Goal: Task Accomplishment & Management: Use online tool/utility

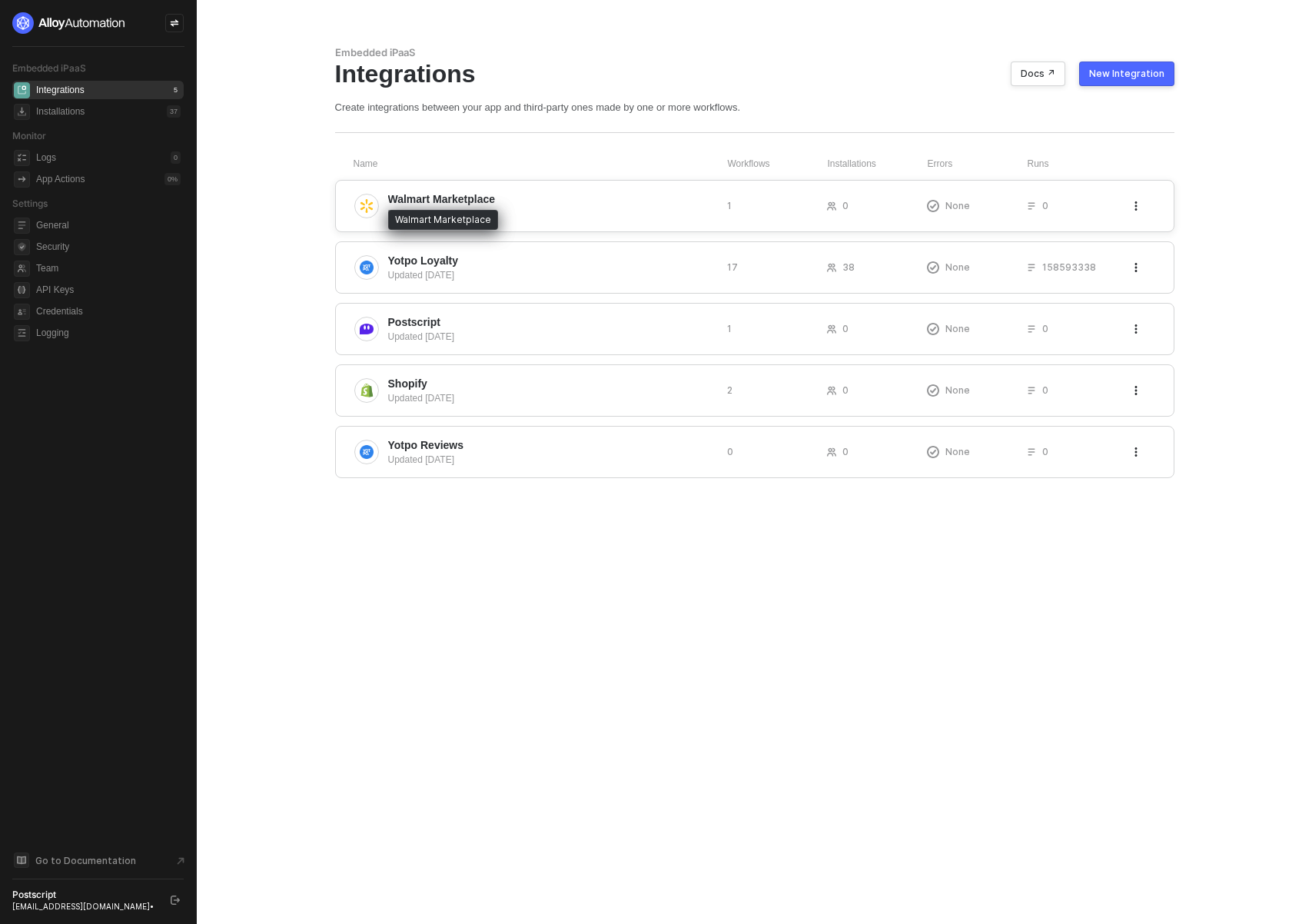
click at [490, 197] on span "Walmart Marketplace" at bounding box center [441, 199] width 108 height 15
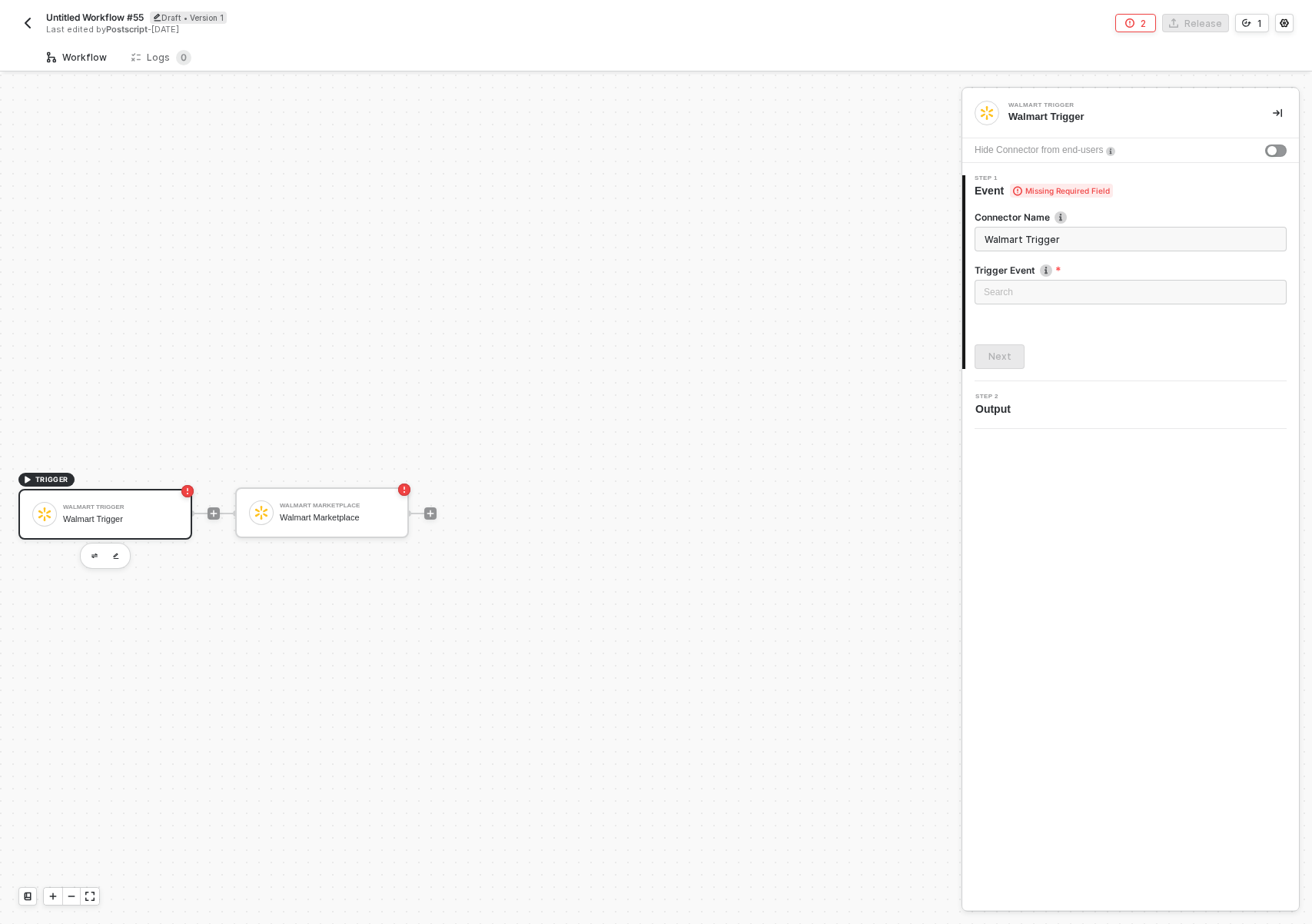
scroll to position [29, 0]
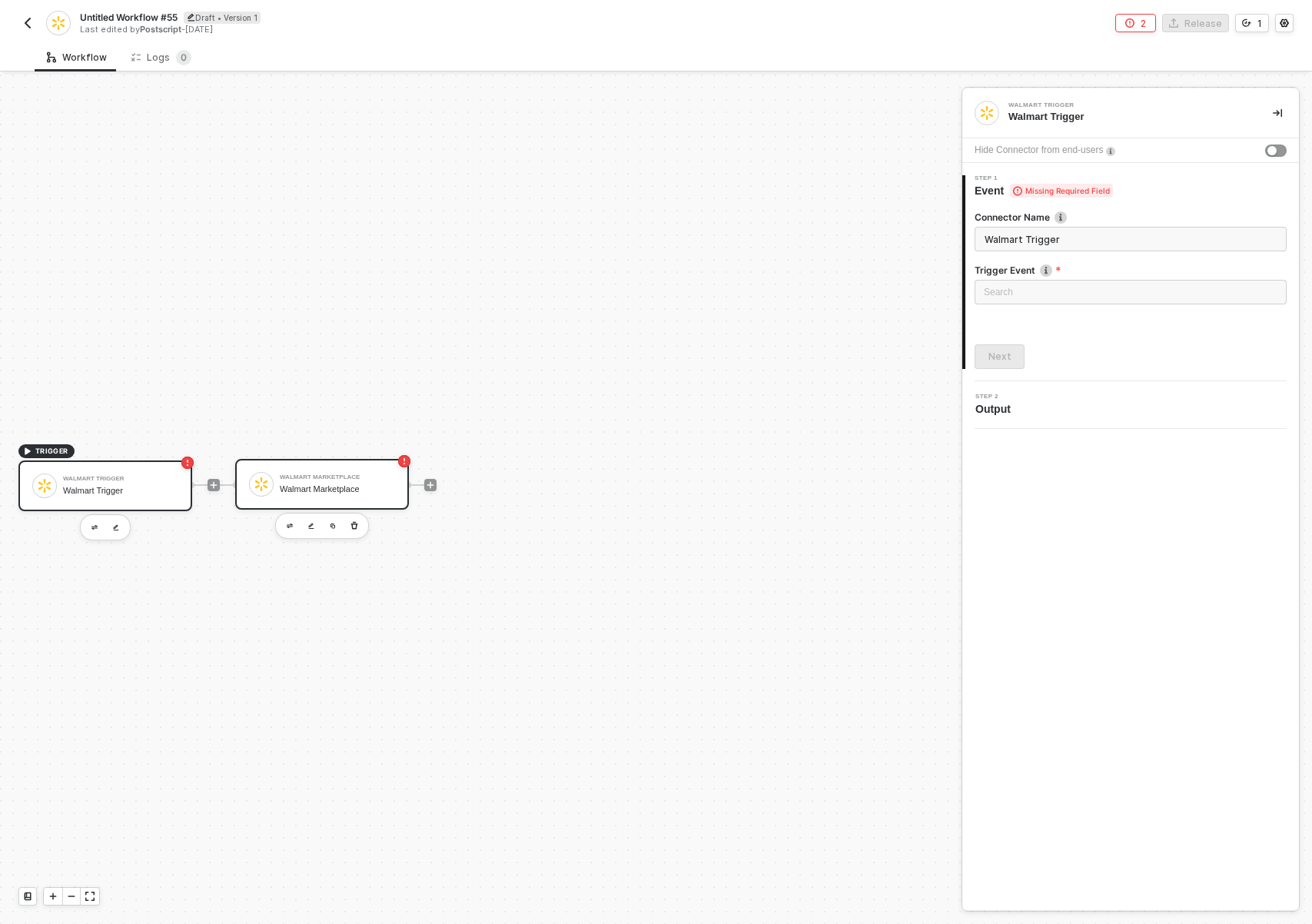
click at [298, 482] on div "Walmart Marketplace Walmart Marketplace" at bounding box center [337, 483] width 115 height 29
click at [115, 481] on div "Walmart Trigger" at bounding box center [120, 479] width 115 height 6
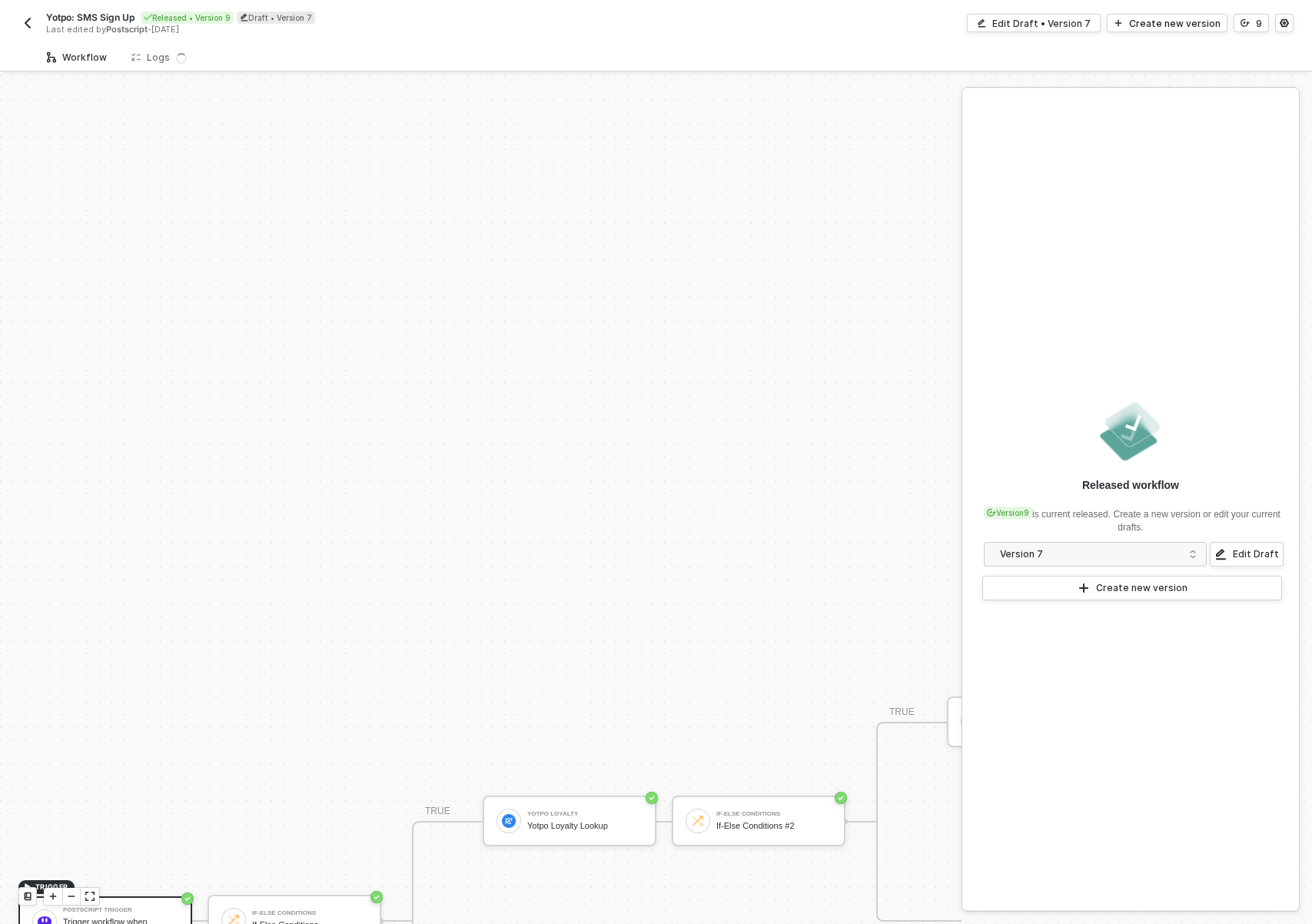
scroll to position [423, 0]
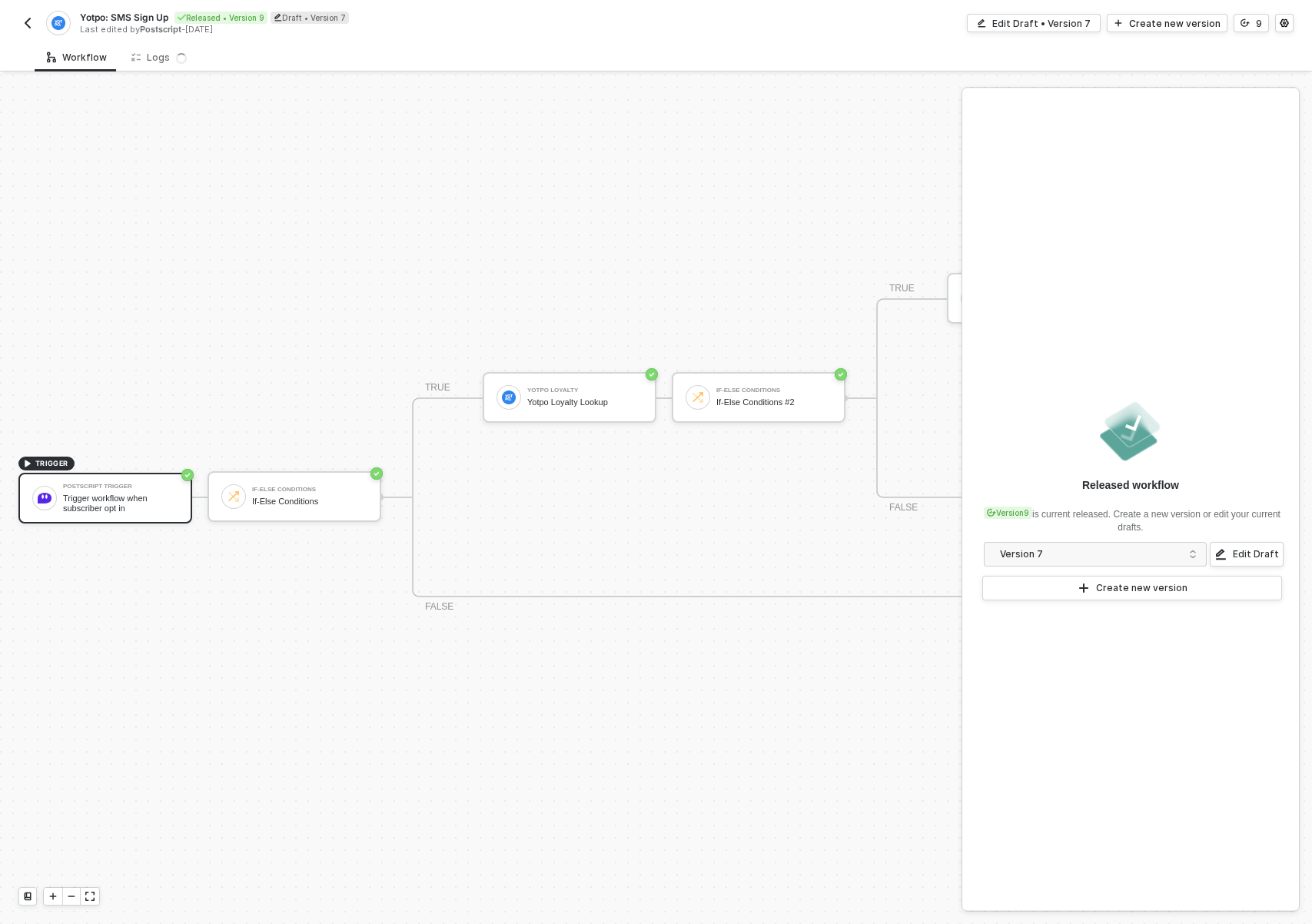
drag, startPoint x: 625, startPoint y: 718, endPoint x: 565, endPoint y: 616, distance: 118.3
click at [529, 709] on div "TRIGGER Postscript Trigger Trigger workflow when subscriber opt in If-Else Cond…" at bounding box center [740, 497] width 1481 height 1692
click at [249, 493] on div "If-Else Conditions If-Else Conditions" at bounding box center [306, 496] width 122 height 29
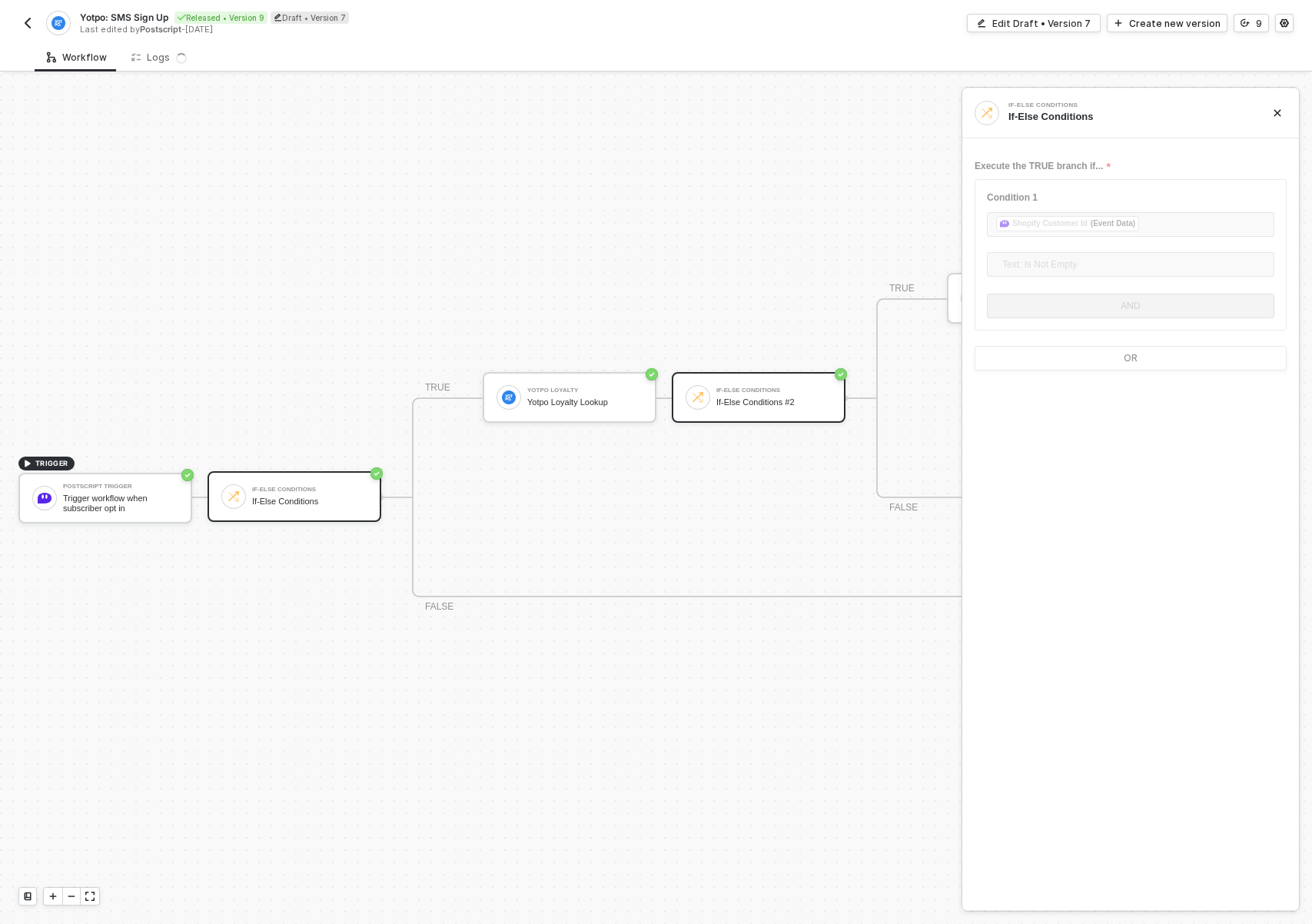
click at [773, 387] on div "If-Else Conditions" at bounding box center [773, 390] width 115 height 6
drag, startPoint x: 749, startPoint y: 496, endPoint x: 658, endPoint y: 503, distance: 91.3
click at [659, 503] on div "TRUE Yotpo Loyalty Yotpo Loyalty Lookup If-Else Conditions If-Else Conditions #…" at bounding box center [939, 498] width 1054 height 200
drag, startPoint x: 670, startPoint y: 505, endPoint x: 529, endPoint y: 521, distance: 141.9
click at [529, 521] on div "TRUE Yotpo Loyalty Yotpo Loyalty Lookup If-Else Conditions If-Else Conditions #…" at bounding box center [939, 498] width 1054 height 200
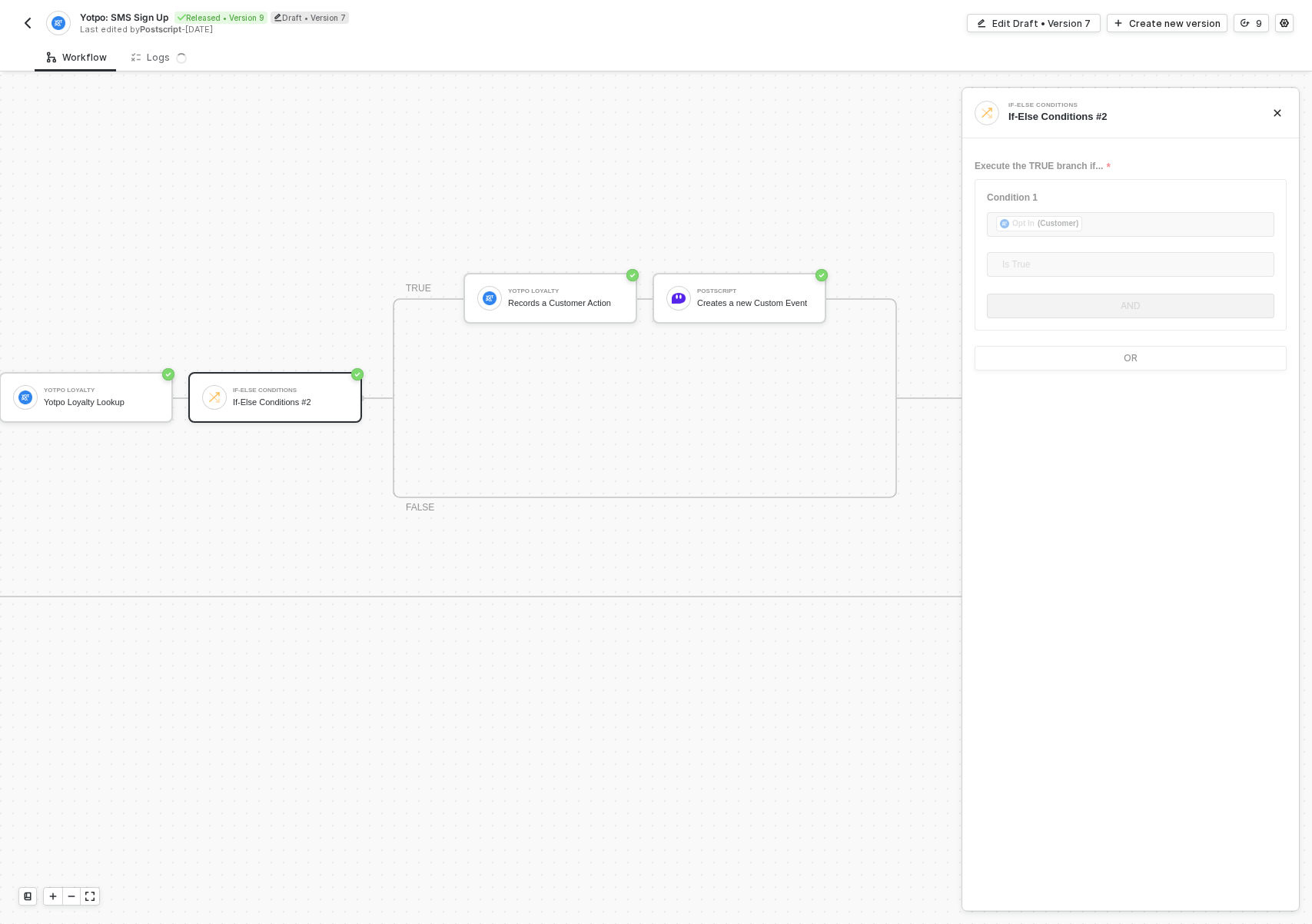
scroll to position [423, 491]
click at [615, 286] on div "Yotpo Loyalty Records a Customer Action" at bounding box center [558, 298] width 115 height 29
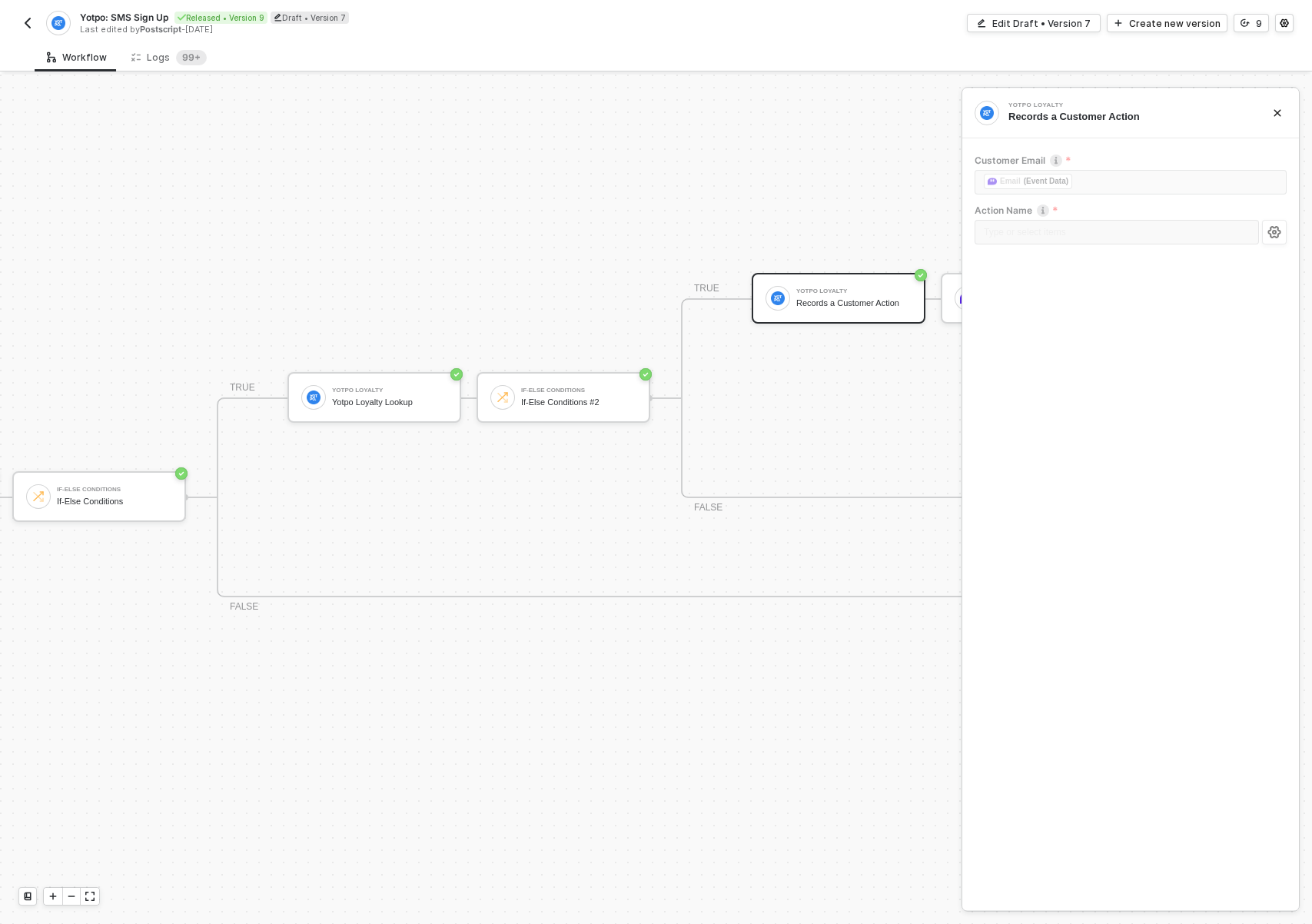
scroll to position [423, 190]
click at [578, 378] on div "If-Else Conditions If-Else Conditions #2" at bounding box center [568, 397] width 174 height 50
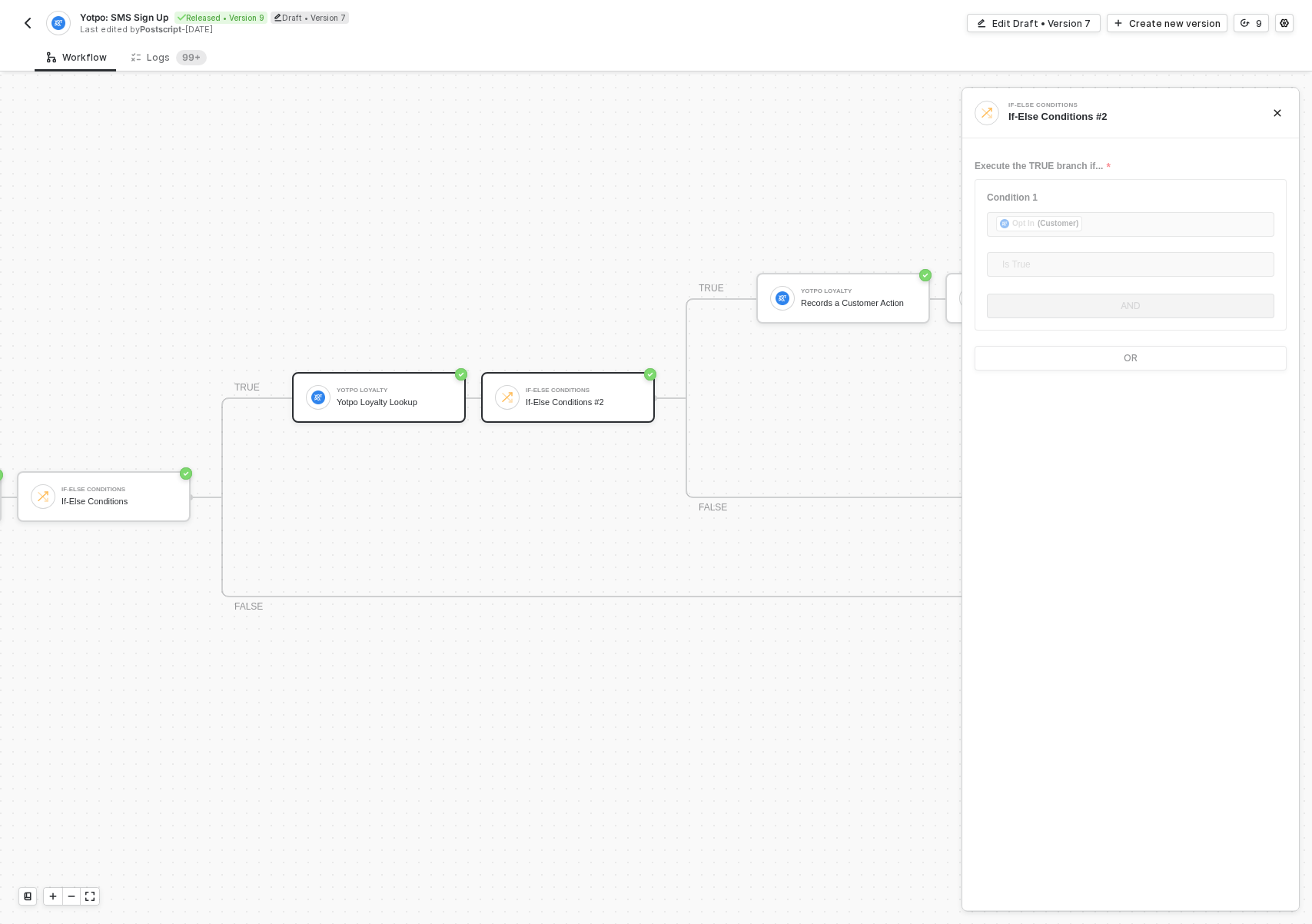
click at [394, 398] on div "Yotpo Loyalty Lookup" at bounding box center [394, 403] width 115 height 10
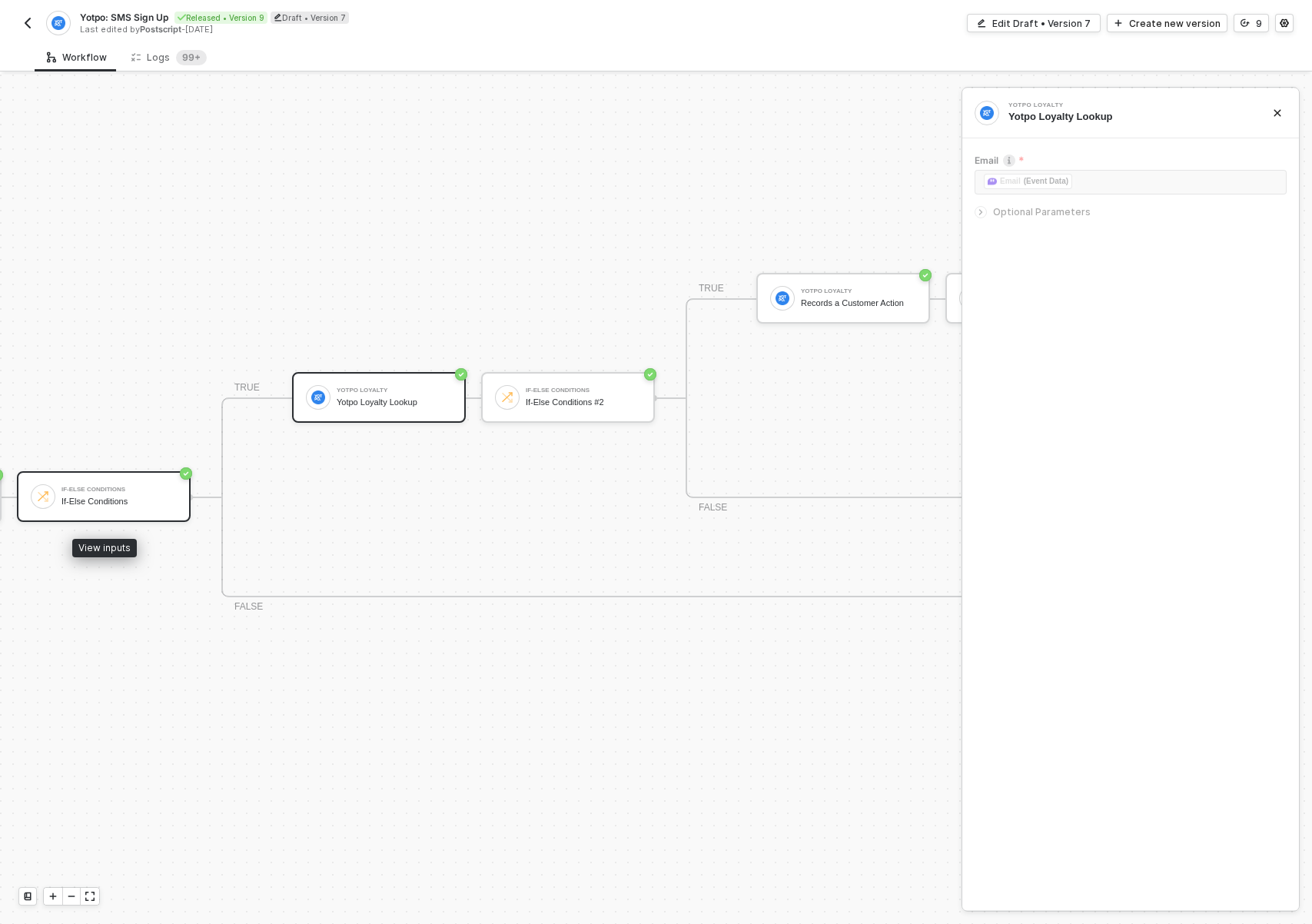
click at [108, 490] on div "If-Else Conditions" at bounding box center [119, 489] width 115 height 6
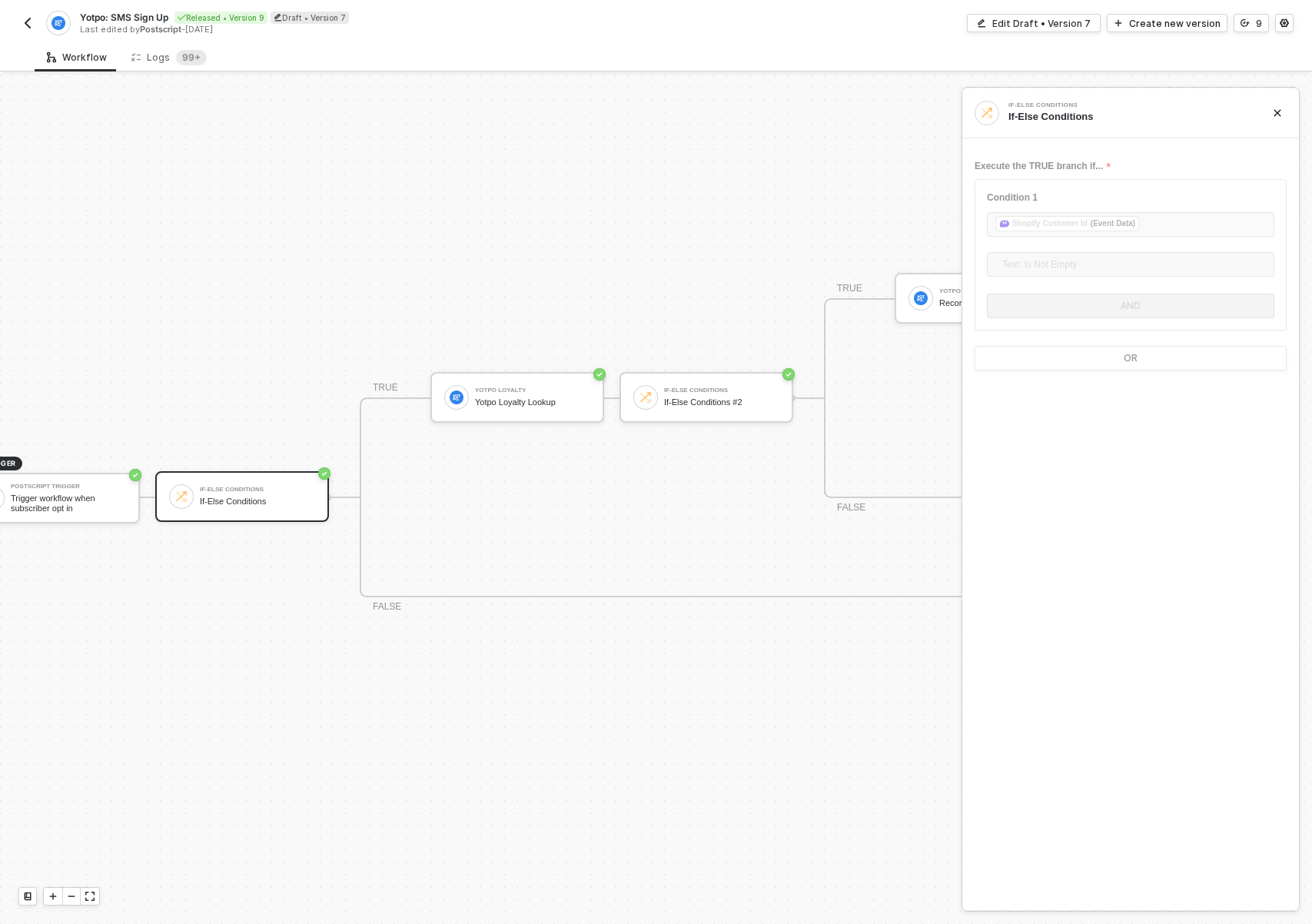
scroll to position [423, 0]
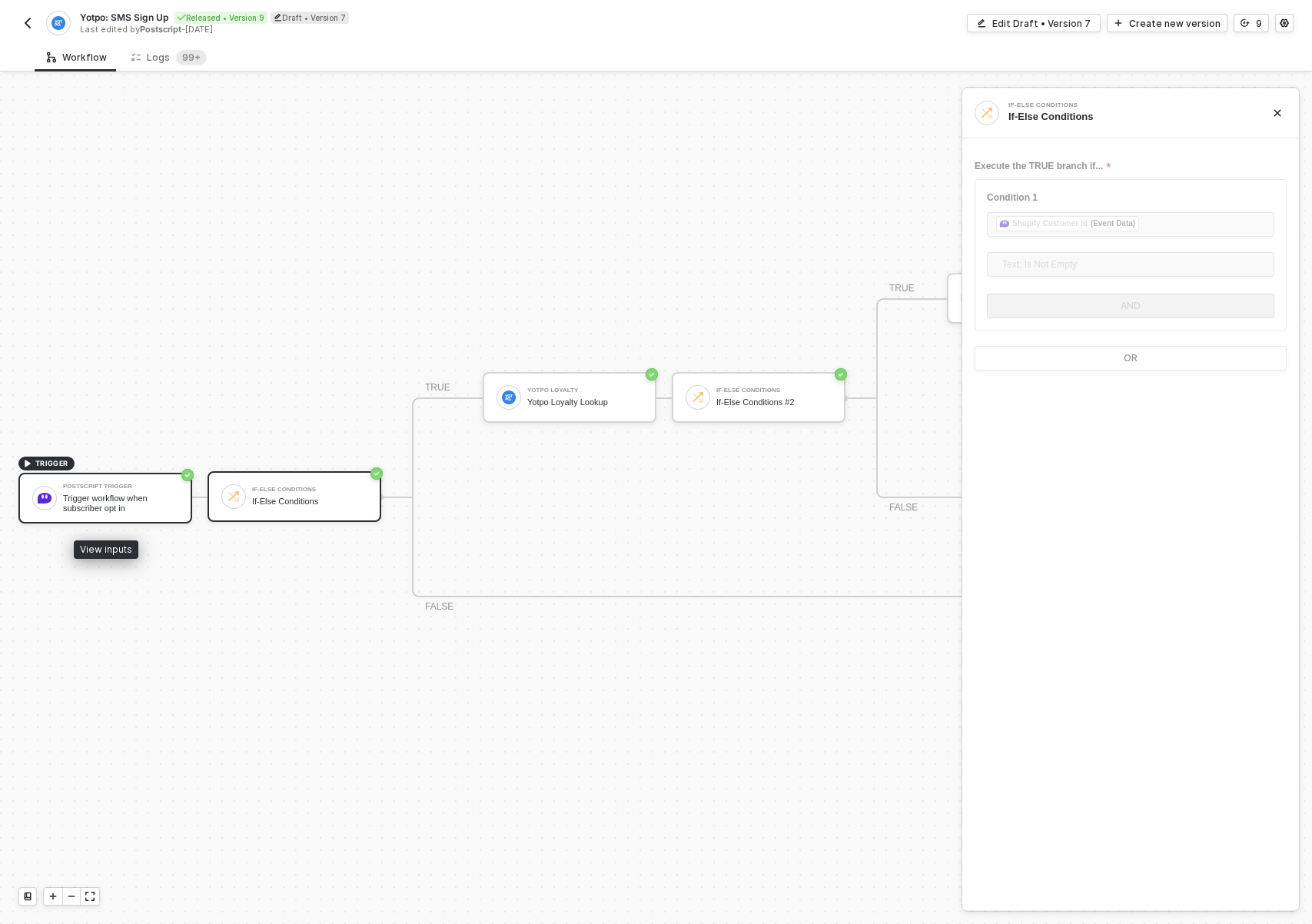
click at [94, 505] on div "Trigger workflow when subscriber opt in" at bounding box center [120, 503] width 115 height 19
click at [299, 500] on div "If-Else Conditions" at bounding box center [309, 501] width 115 height 10
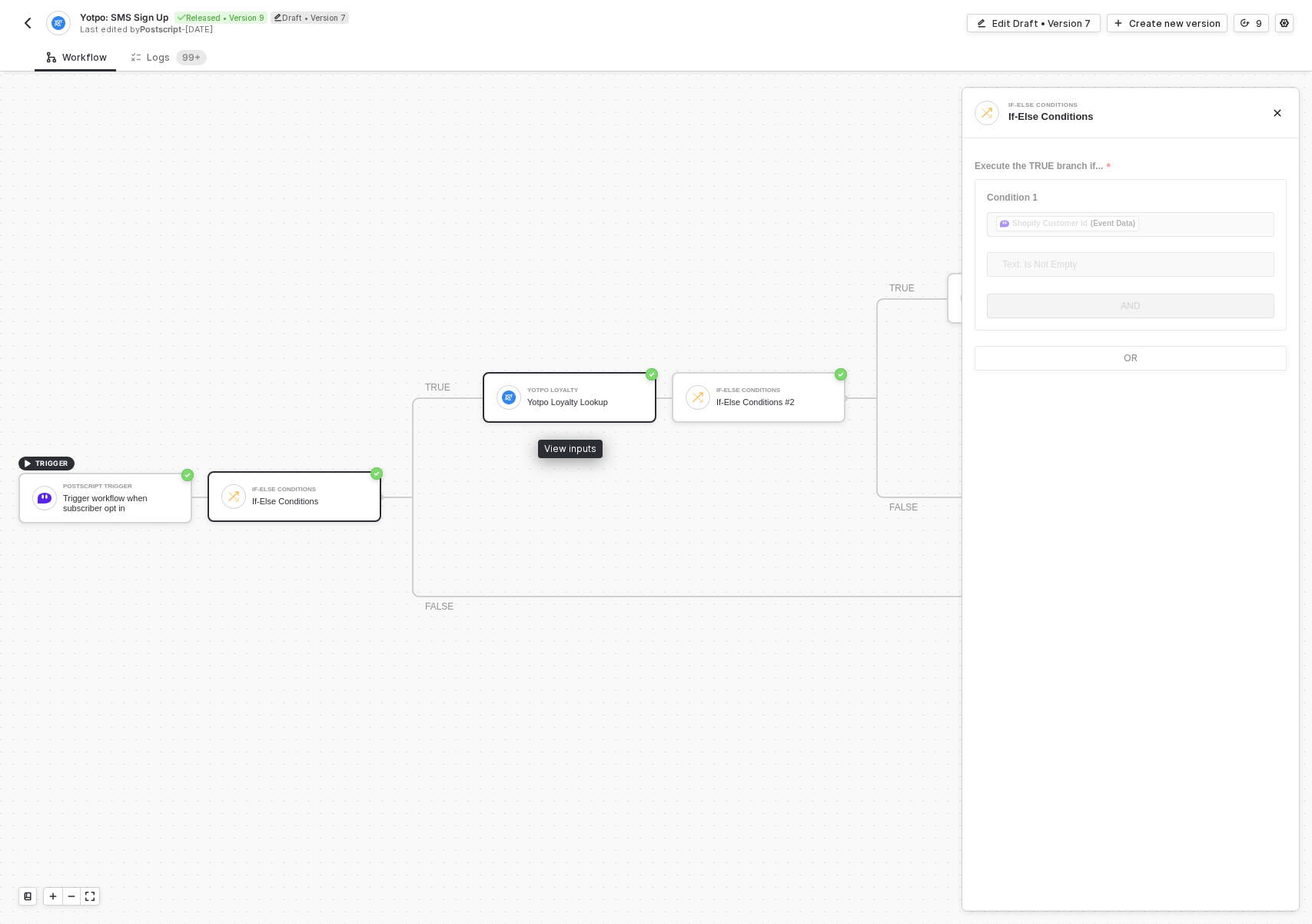
click at [543, 417] on div "Yotpo Loyalty Yotpo Loyalty Lookup" at bounding box center [569, 397] width 174 height 50
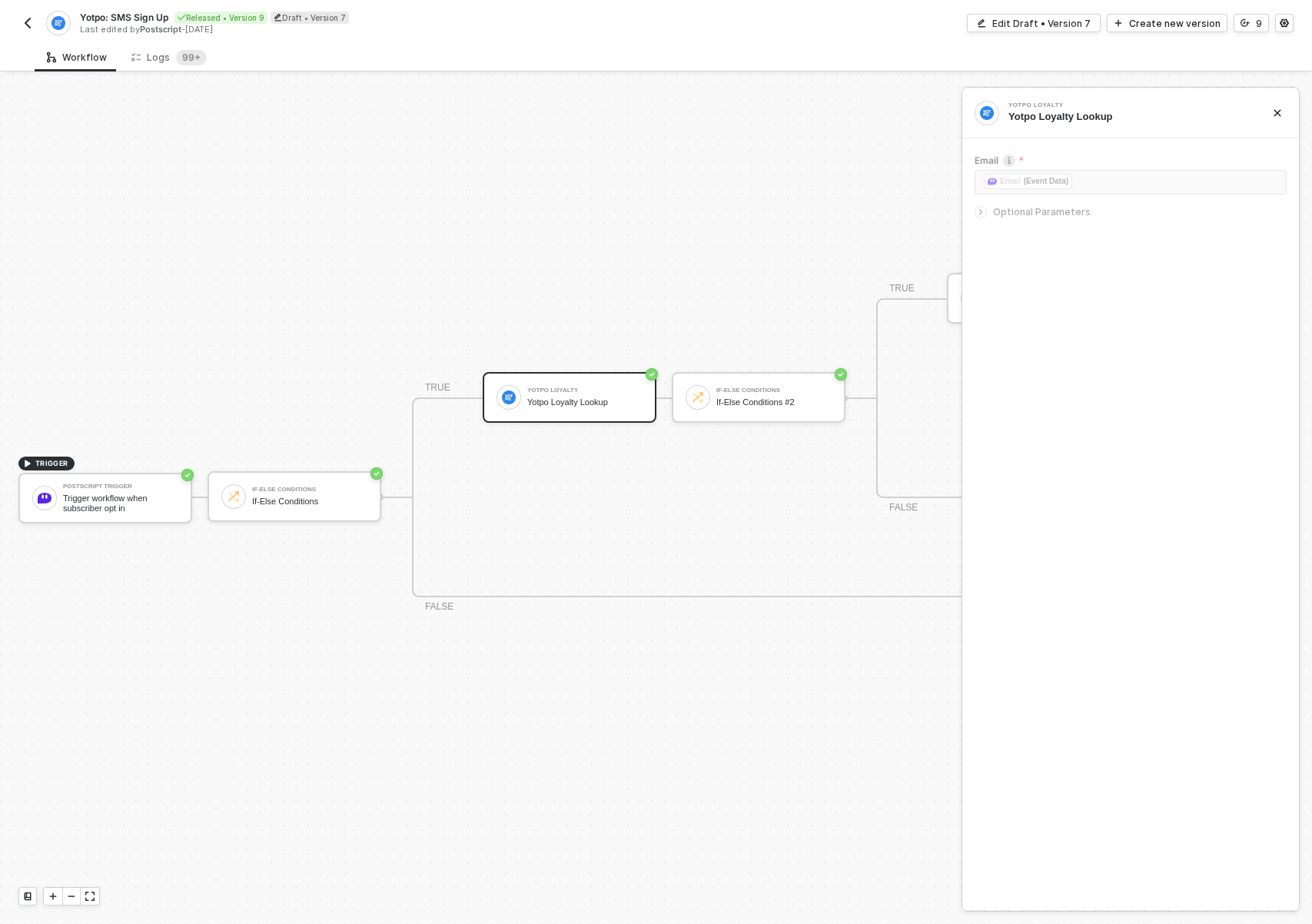
click at [985, 210] on div at bounding box center [980, 211] width 12 height 12
click at [1067, 22] on div "Edit Draft • Version 7" at bounding box center [1041, 24] width 98 height 13
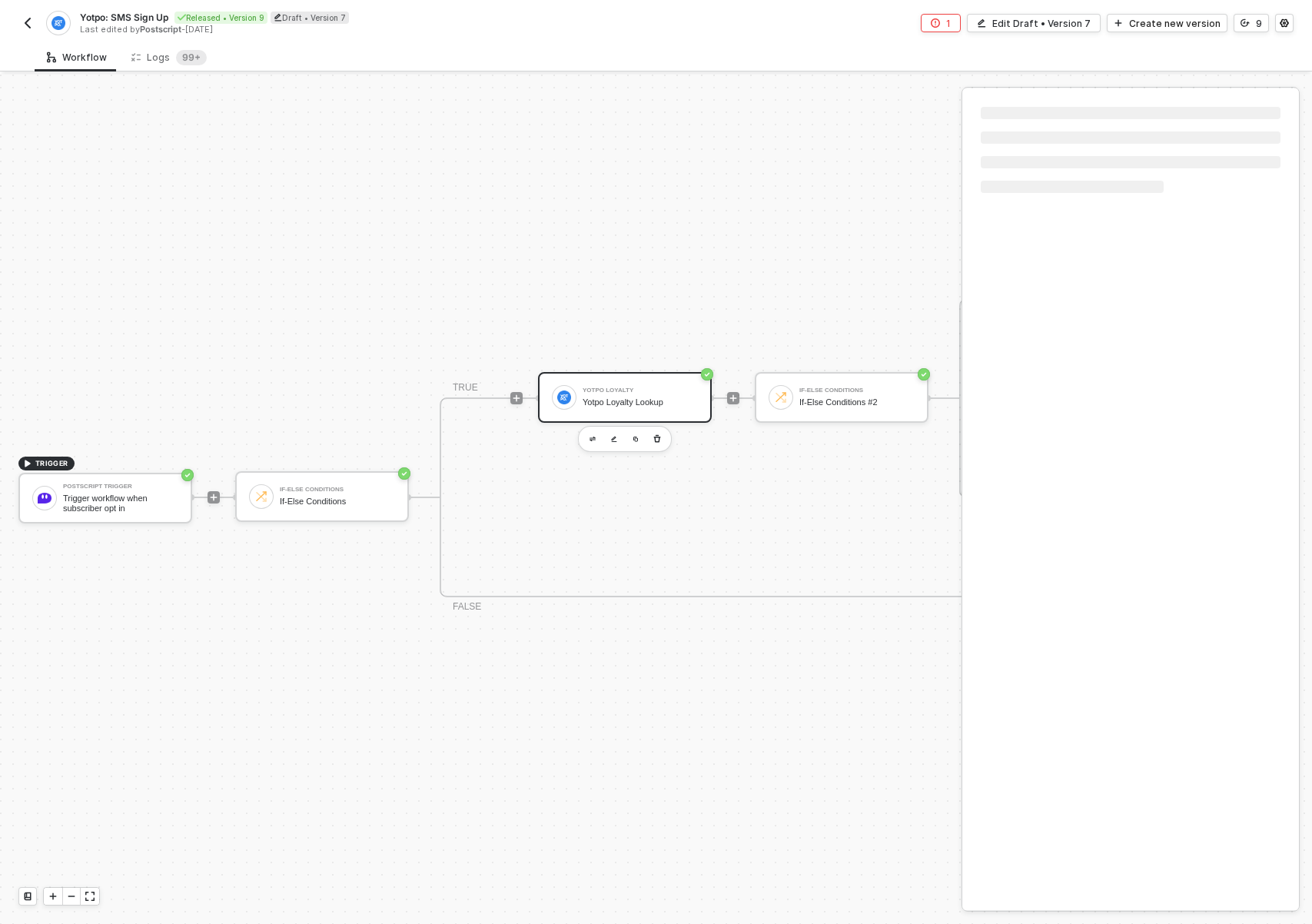
scroll to position [40, 0]
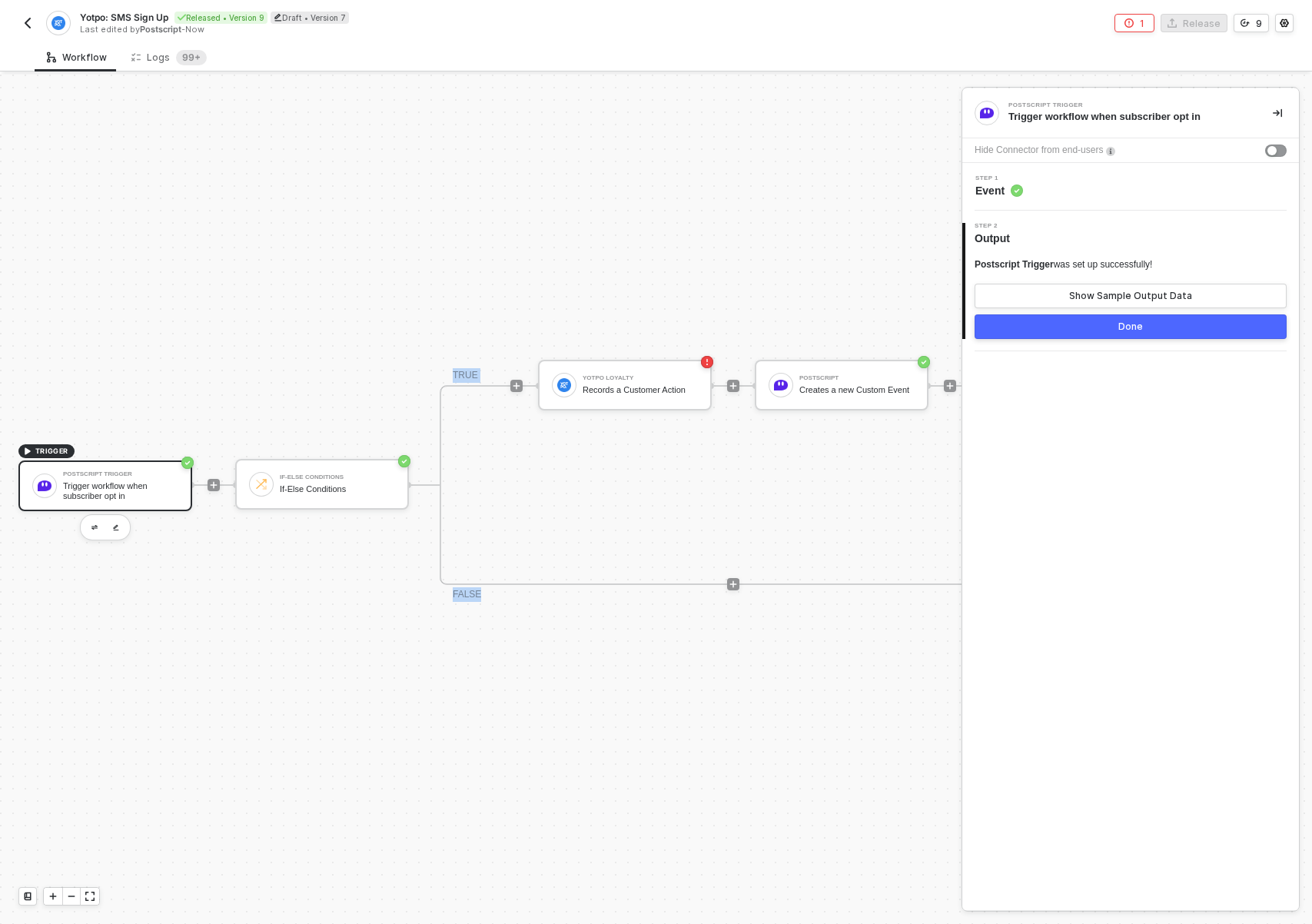
drag, startPoint x: 319, startPoint y: 593, endPoint x: 271, endPoint y: 593, distance: 48.0
click at [271, 593] on div "TRIGGER Postscript Trigger Trigger workflow when subscriber opt in If-Else Cond…" at bounding box center [527, 484] width 1054 height 877
click at [327, 493] on div "If-Else Conditions If-Else Conditions" at bounding box center [322, 483] width 174 height 50
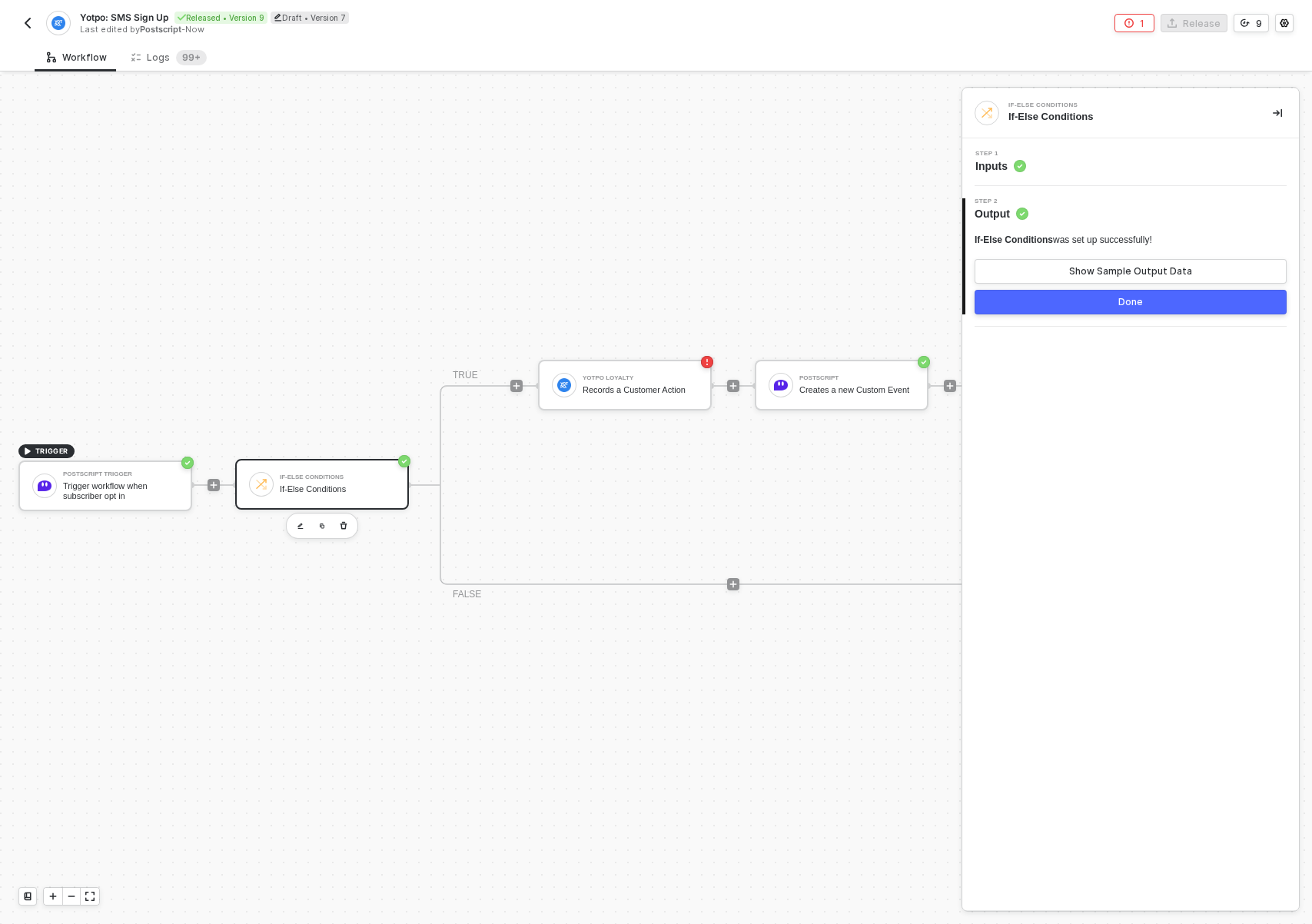
click at [1044, 166] on div "Step 1 Inputs" at bounding box center [1132, 162] width 333 height 23
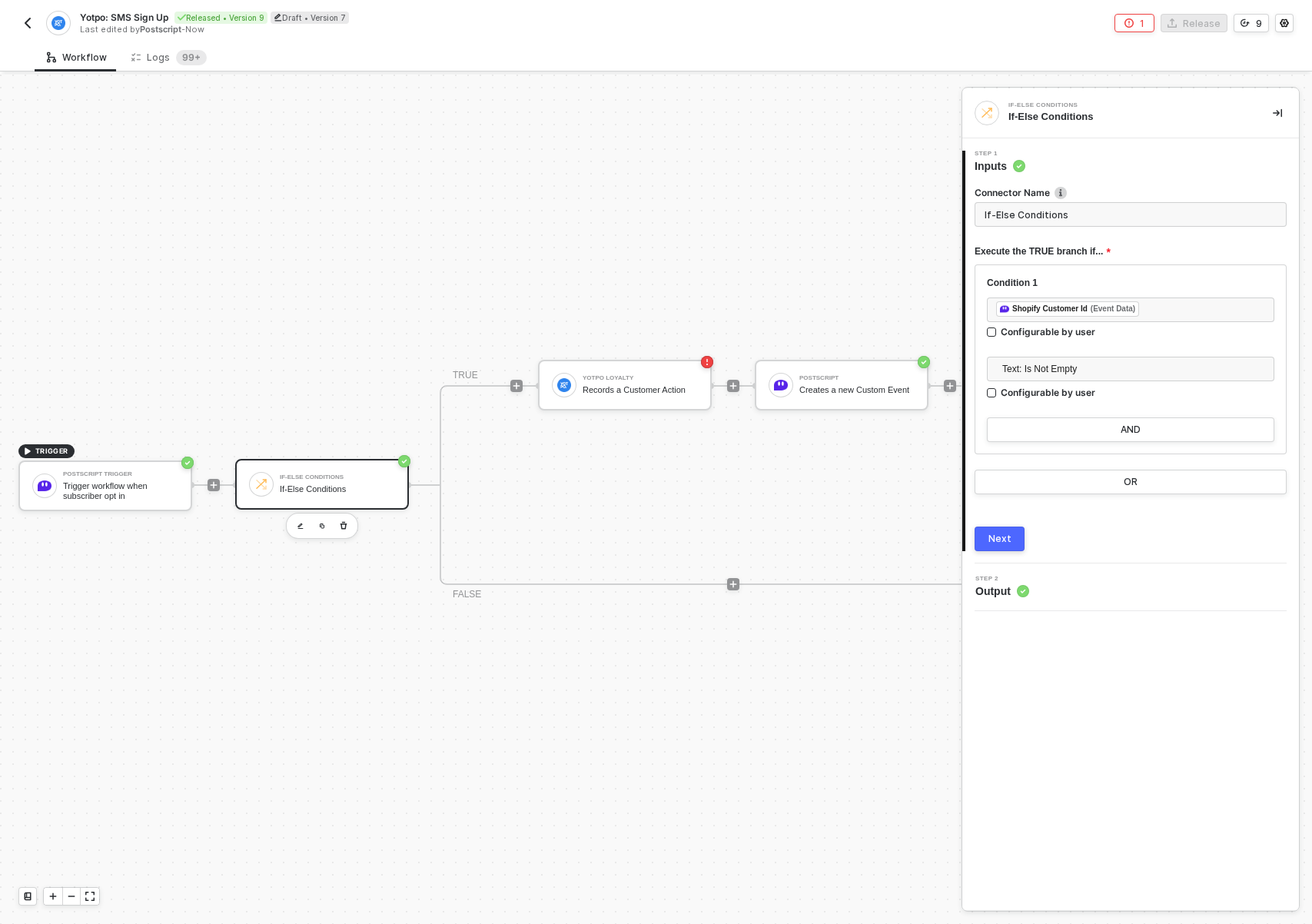
drag, startPoint x: 374, startPoint y: 634, endPoint x: 310, endPoint y: 638, distance: 64.1
click at [310, 638] on div "TRIGGER Postscript Trigger Trigger workflow when subscriber opt in If-Else Cond…" at bounding box center [527, 484] width 1054 height 877
drag, startPoint x: 330, startPoint y: 634, endPoint x: 318, endPoint y: 600, distance: 36.1
click at [269, 631] on div "TRIGGER Postscript Trigger Trigger workflow when subscriber opt in If-Else Cond…" at bounding box center [527, 484] width 1054 height 877
drag, startPoint x: 578, startPoint y: 512, endPoint x: 536, endPoint y: 498, distance: 44.3
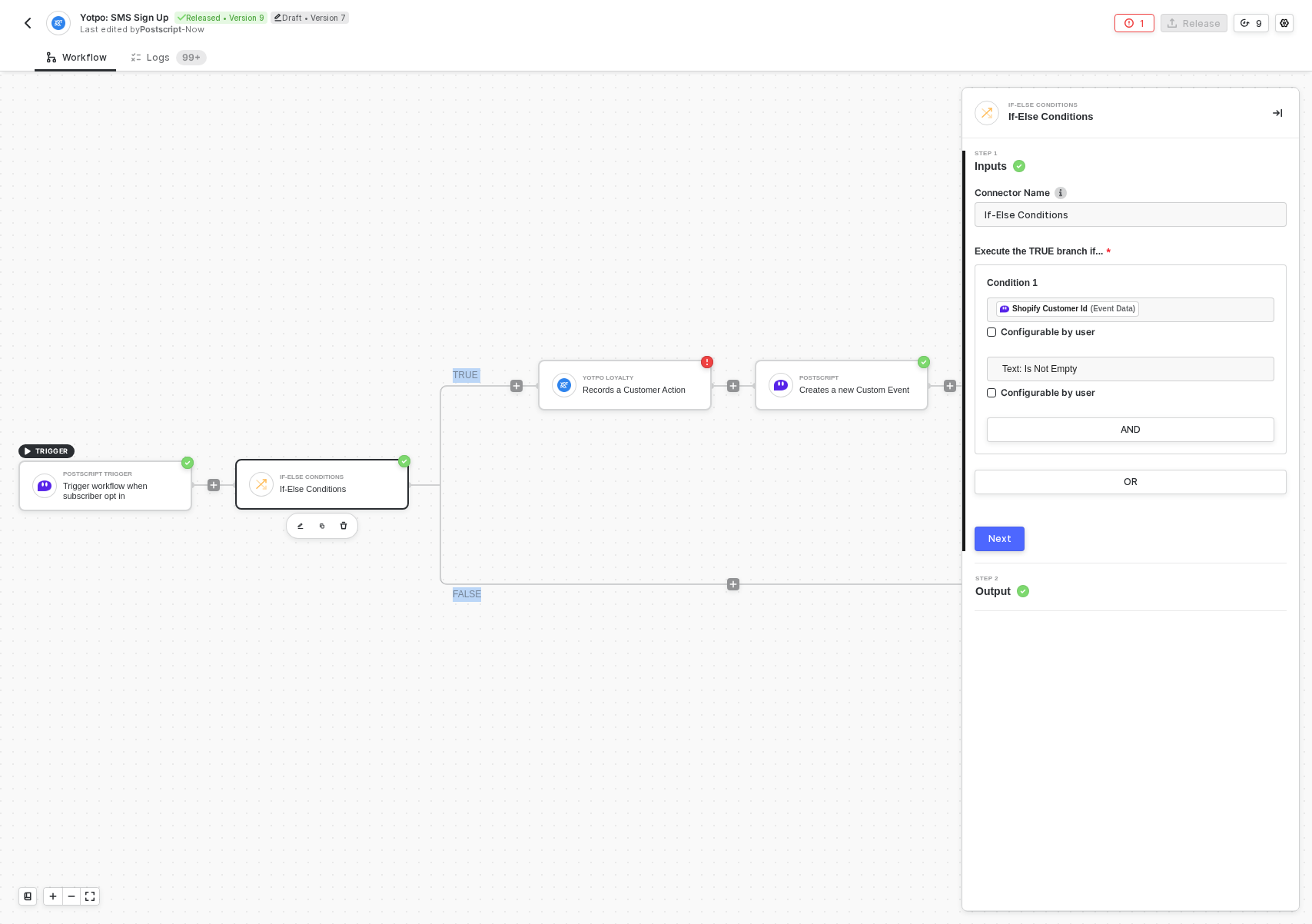
click at [536, 498] on div "TRUE Yotpo Loyalty Records a Customer Action Postscript Creates a new Custom Ev…" at bounding box center [733, 485] width 587 height 200
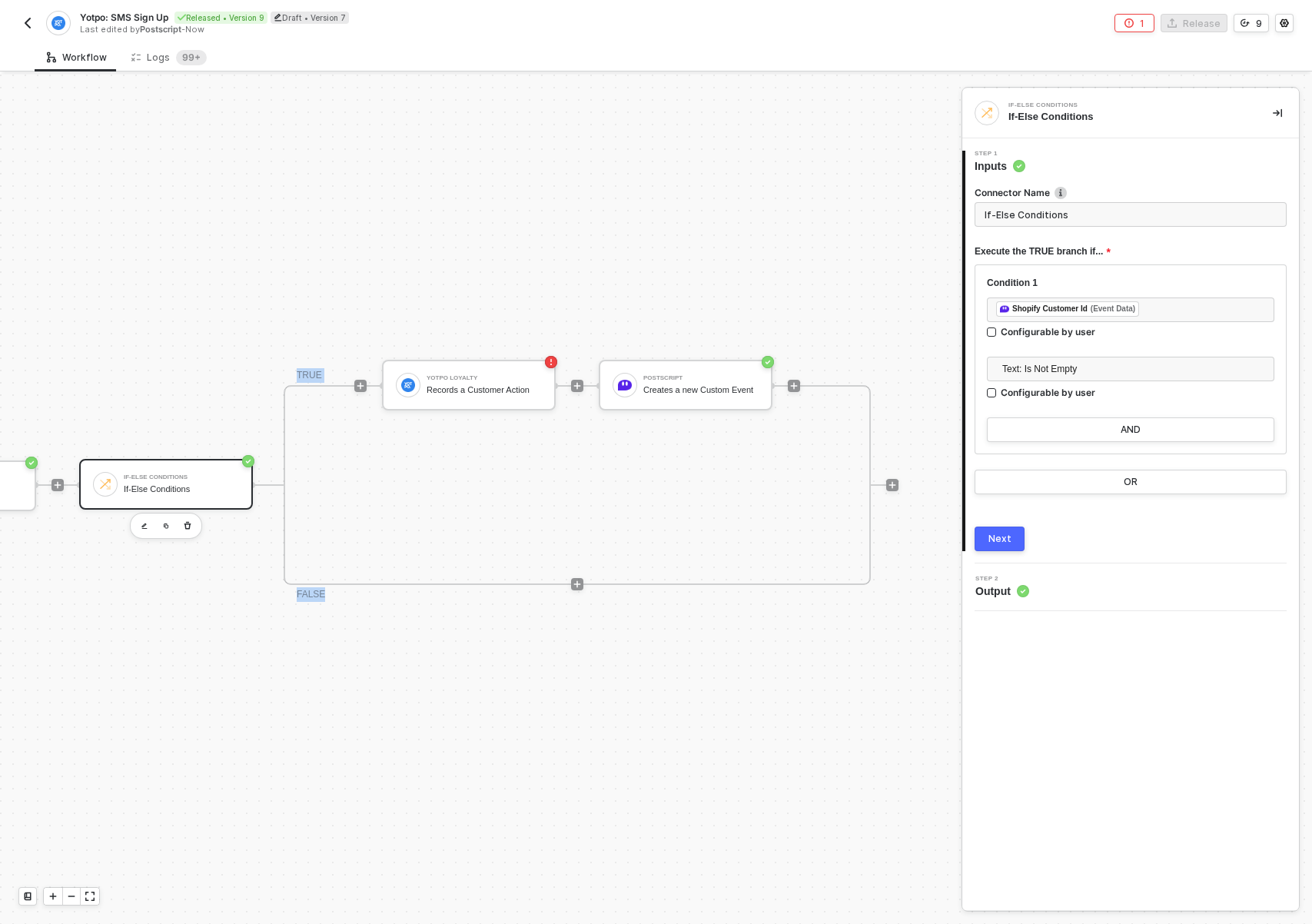
scroll to position [40, 201]
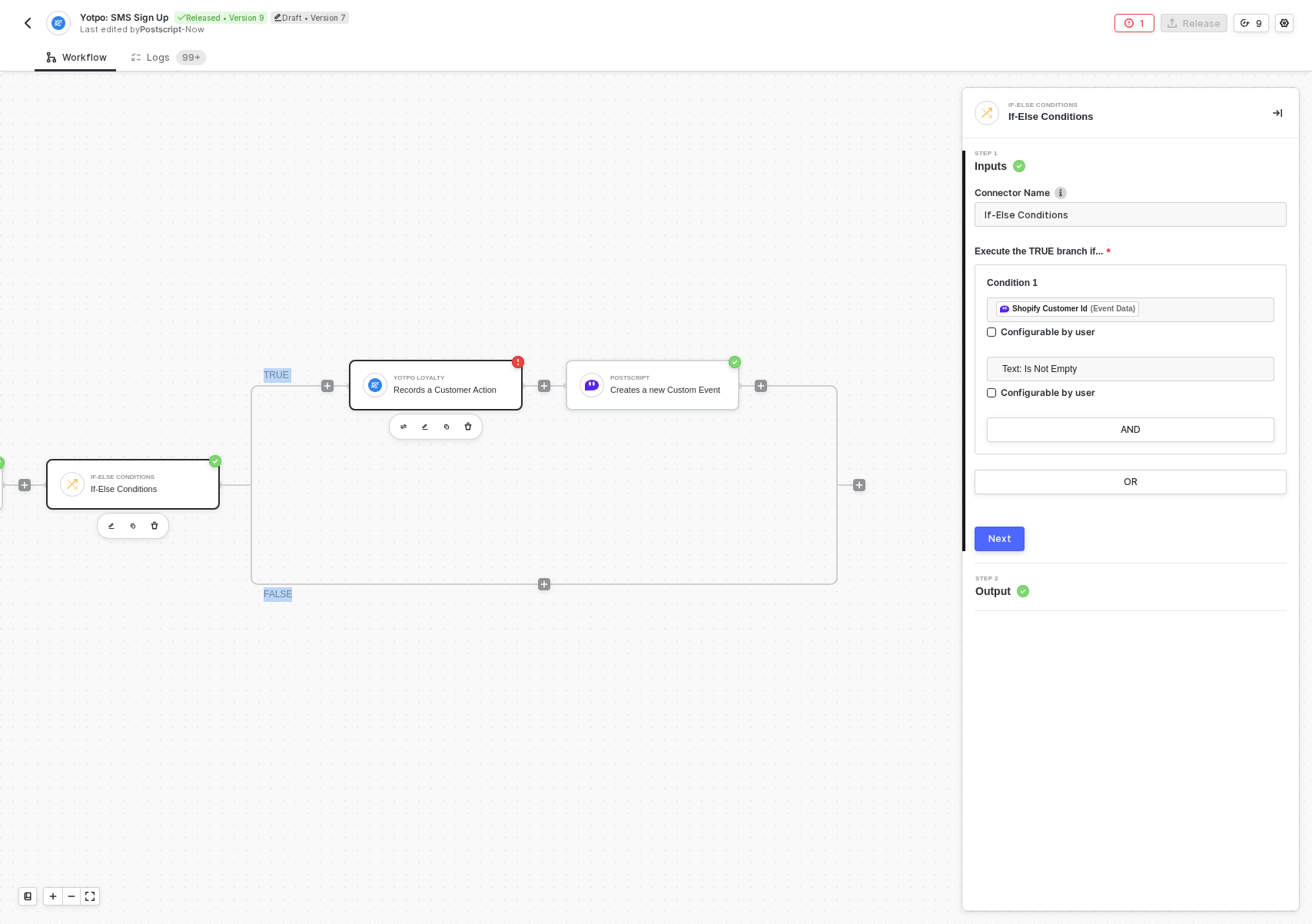
click at [464, 370] on div "Yotpo Loyalty Records a Customer Action" at bounding box center [451, 384] width 115 height 29
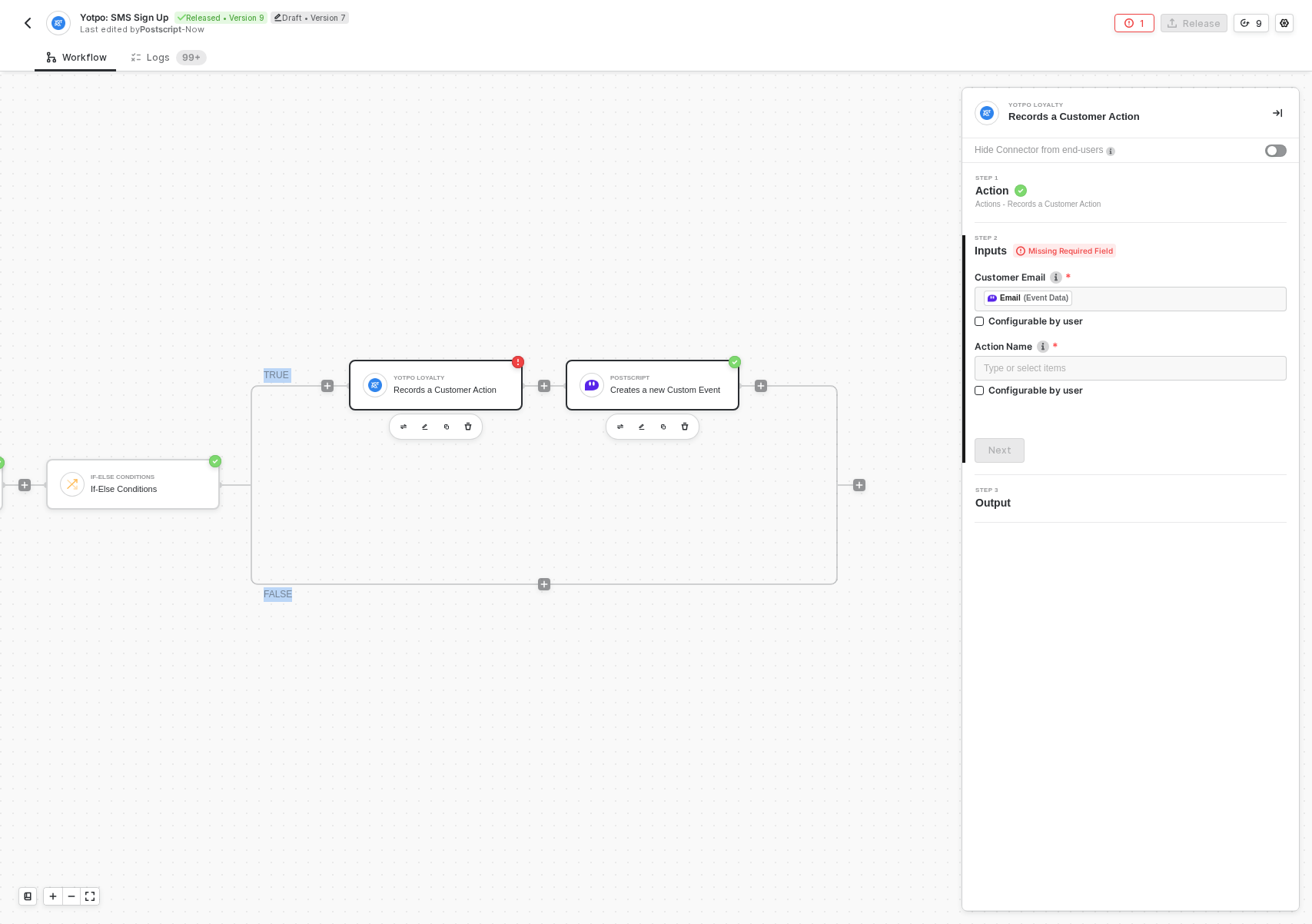
click at [642, 385] on div "Creates a new Custom Event" at bounding box center [667, 390] width 115 height 10
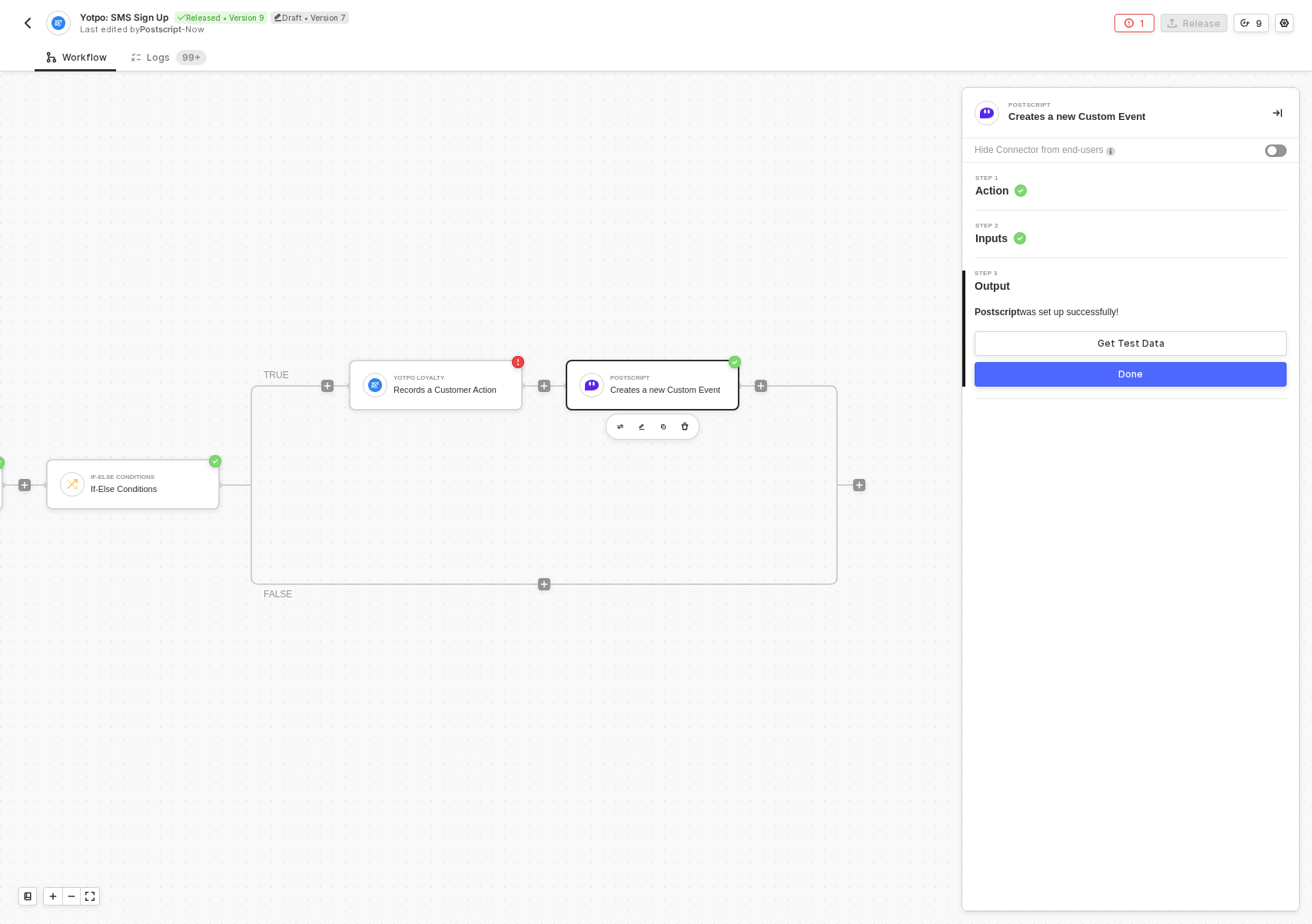
click at [1093, 194] on div "Step 1 Action" at bounding box center [1132, 187] width 333 height 23
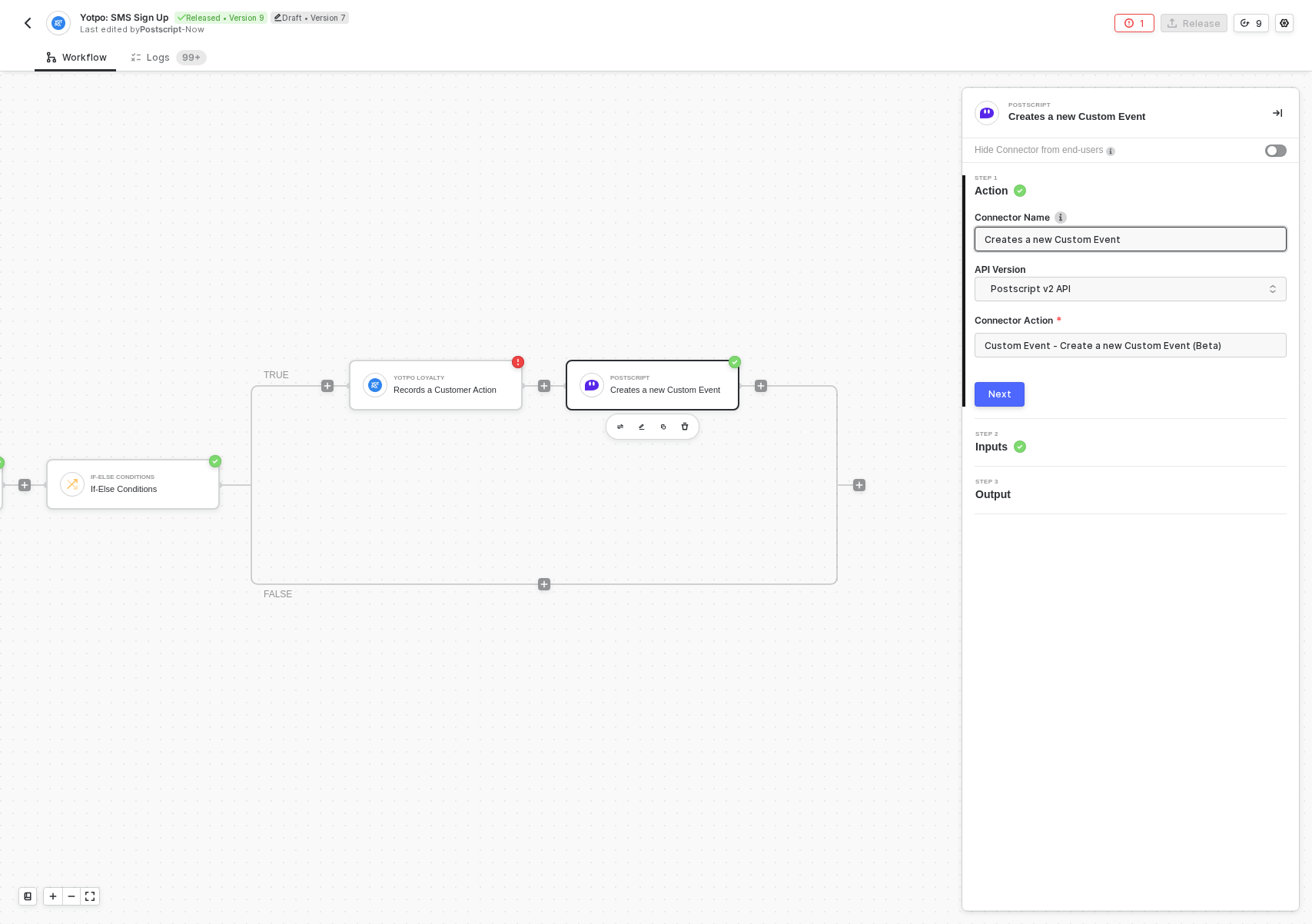
click at [1065, 442] on div "Step 2 Inputs" at bounding box center [1132, 442] width 333 height 23
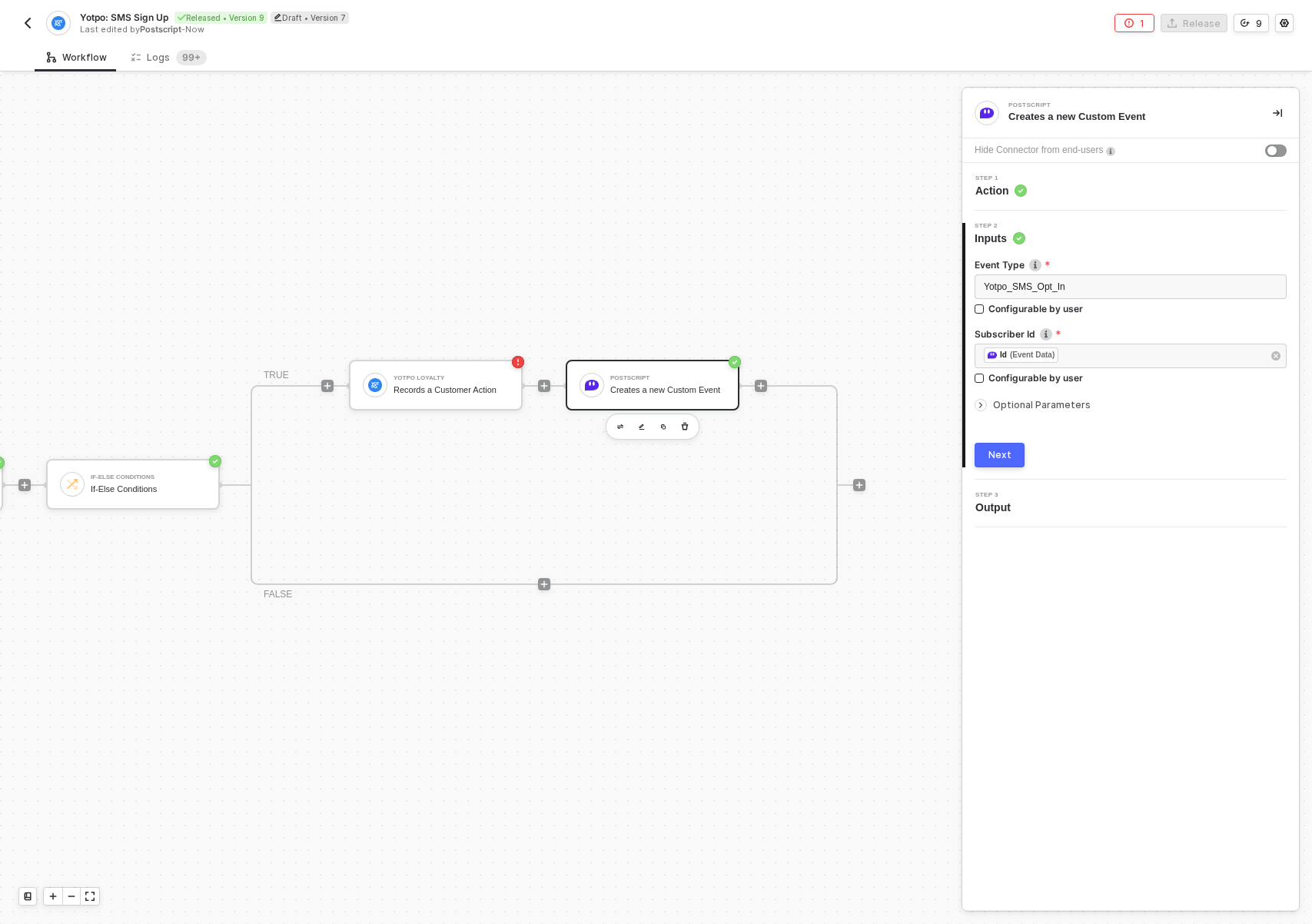
click at [189, 576] on div "TRIGGER Postscript Trigger Trigger workflow when subscriber opt in If-Else Cond…" at bounding box center [338, 484] width 1054 height 877
click at [435, 384] on div "Yotpo Loyalty Records a Customer Action" at bounding box center [451, 384] width 115 height 29
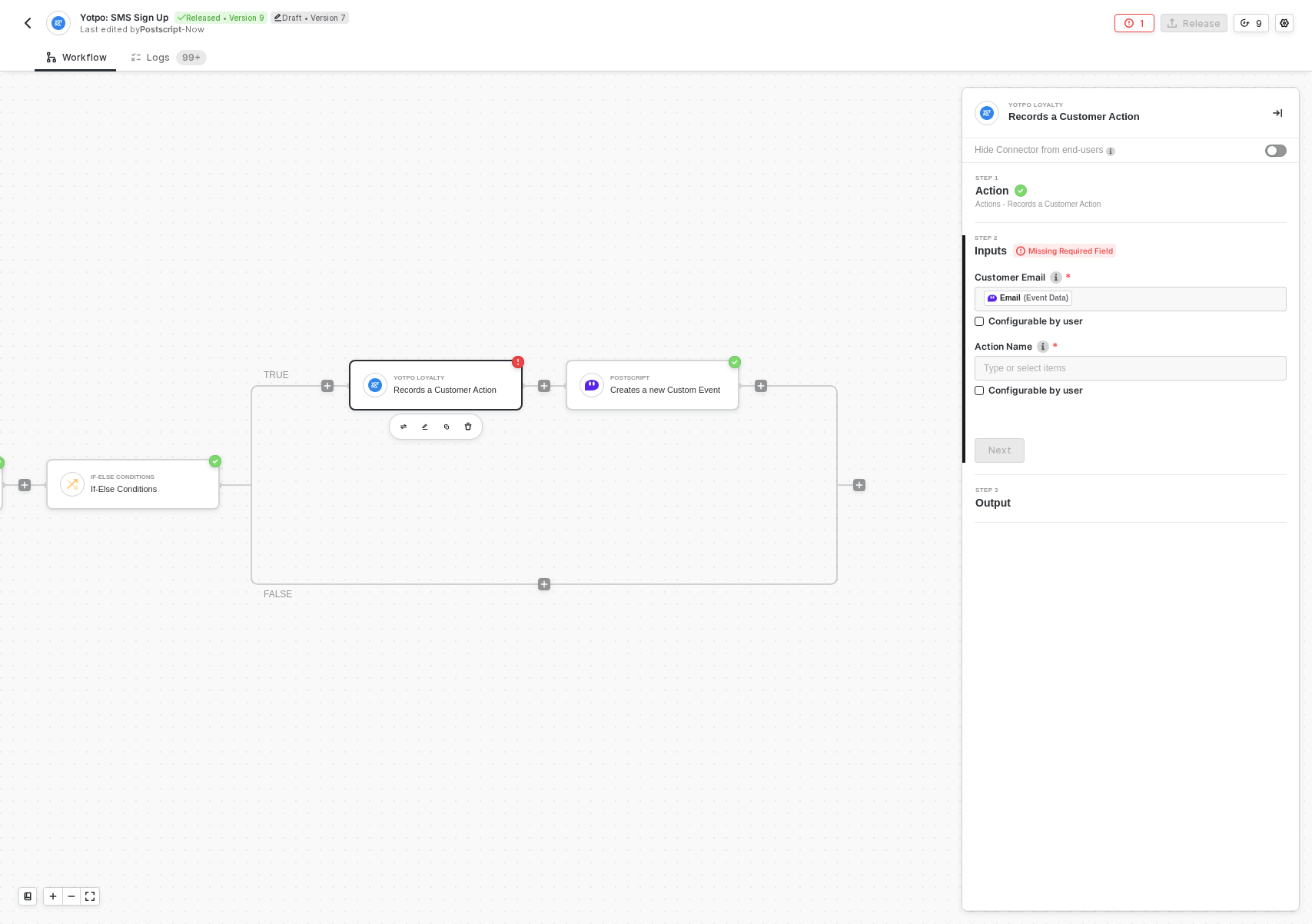
click at [372, 809] on div "TRIGGER Postscript Trigger Trigger workflow when subscriber opt in If-Else Cond…" at bounding box center [338, 484] width 1054 height 877
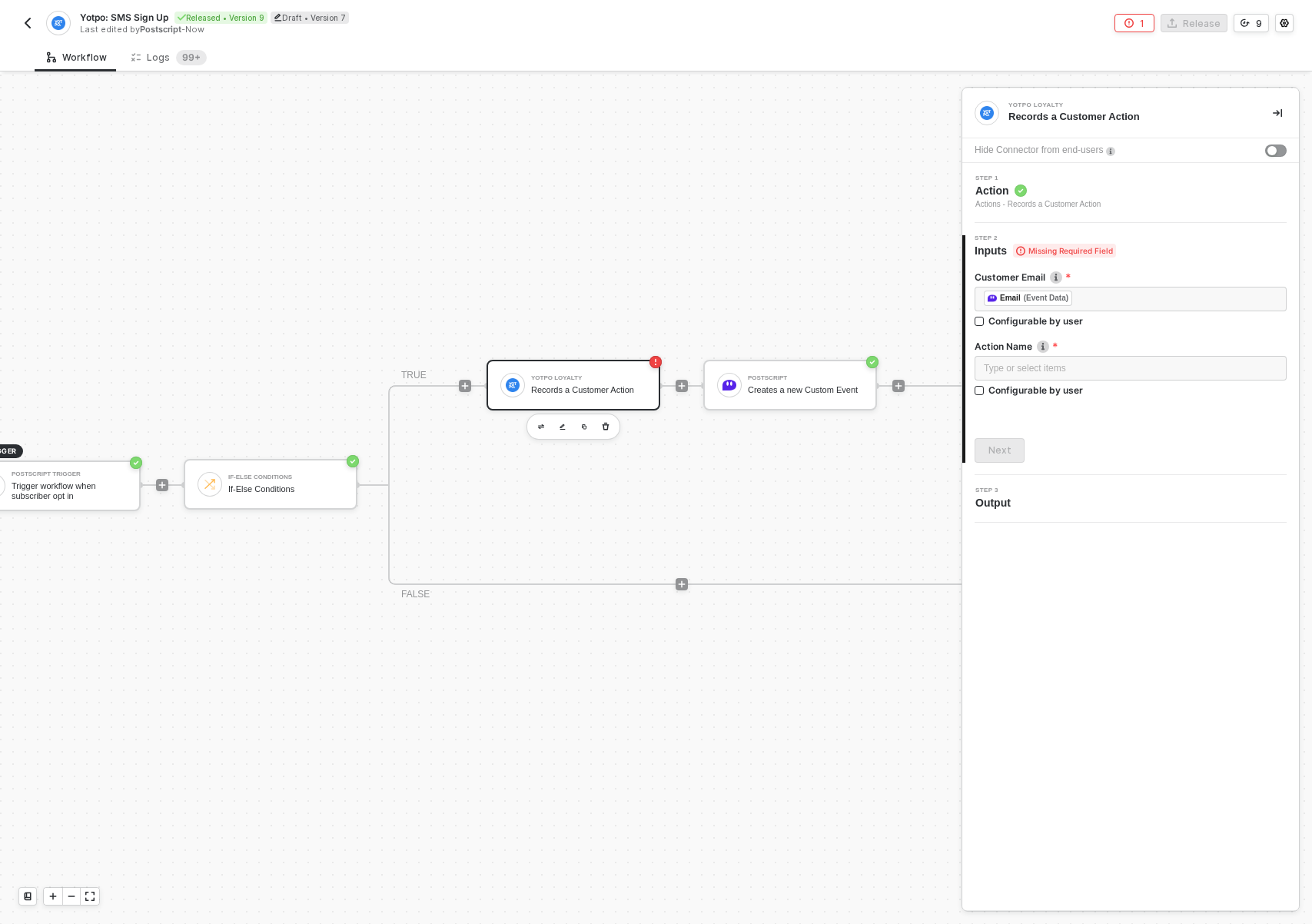
scroll to position [40, 0]
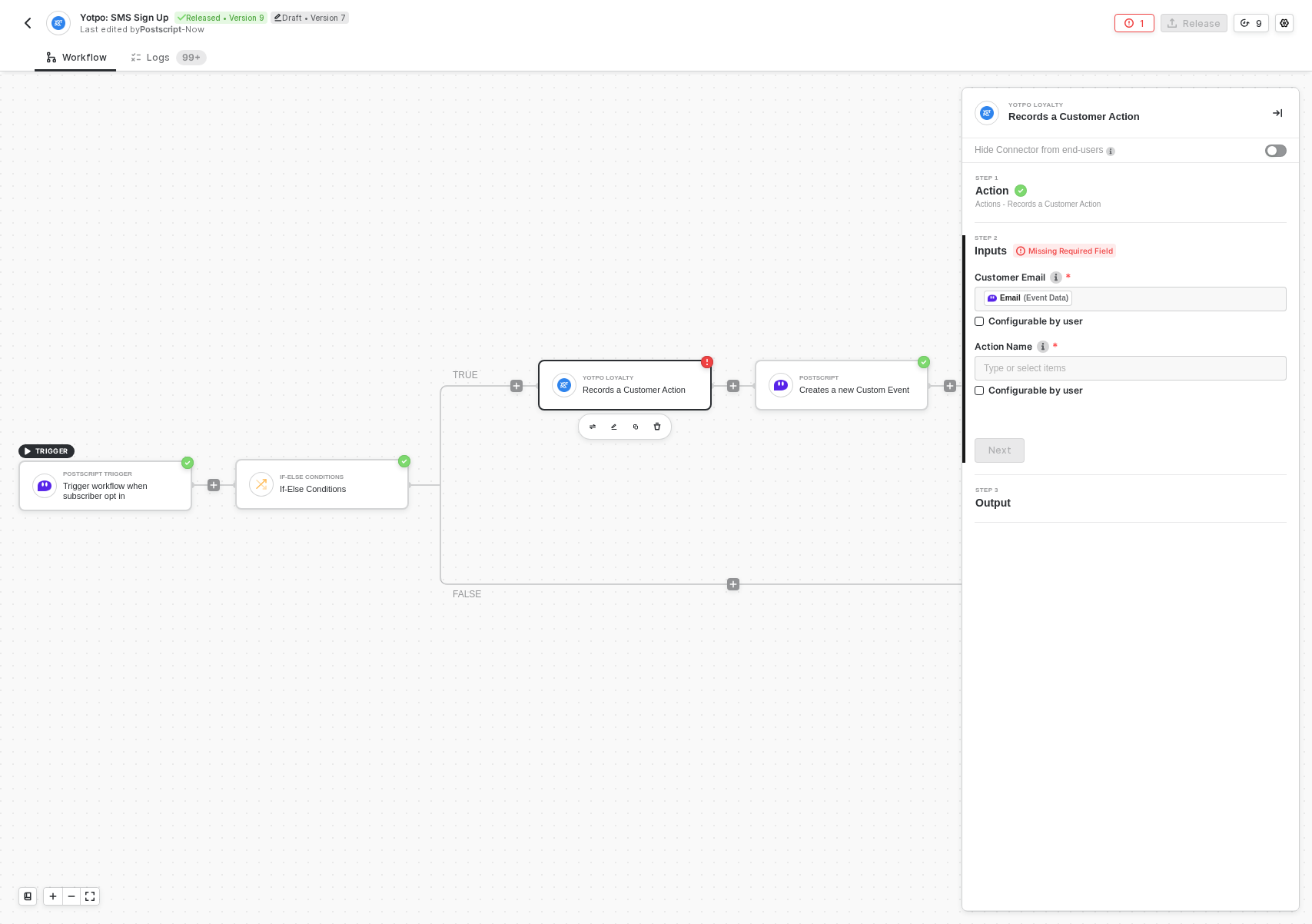
click at [171, 740] on div "TRIGGER Postscript Trigger Trigger workflow when subscriber opt in If-Else Cond…" at bounding box center [527, 484] width 1054 height 877
click at [230, 719] on div "TRIGGER Postscript Trigger Trigger workflow when subscriber opt in If-Else Cond…" at bounding box center [527, 484] width 1054 height 877
click at [454, 279] on div "TRIGGER Postscript Trigger Trigger workflow when subscriber opt in If-Else Cond…" at bounding box center [527, 484] width 1054 height 877
click at [22, 22] on img "button" at bounding box center [28, 23] width 12 height 12
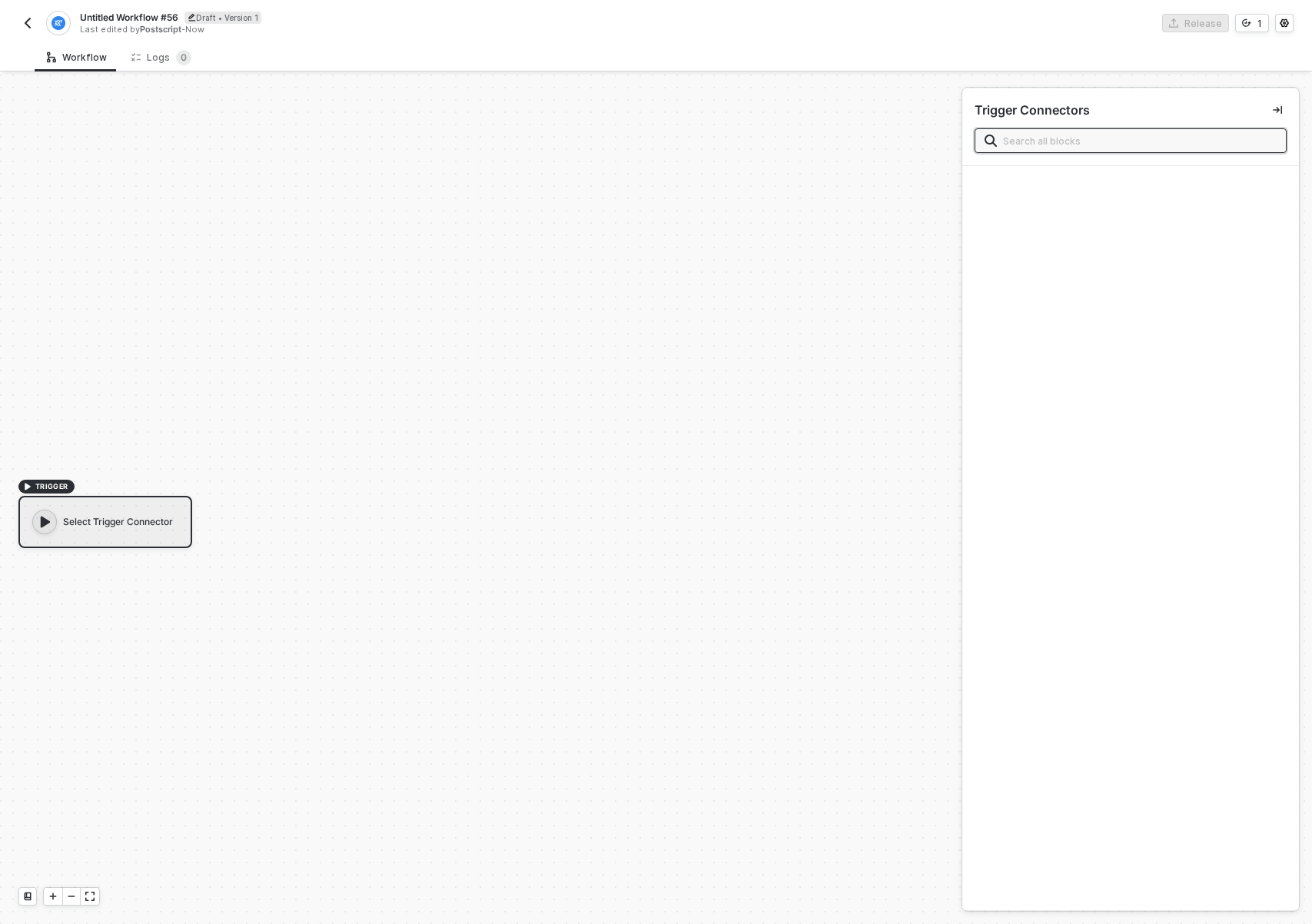
scroll to position [29, 0]
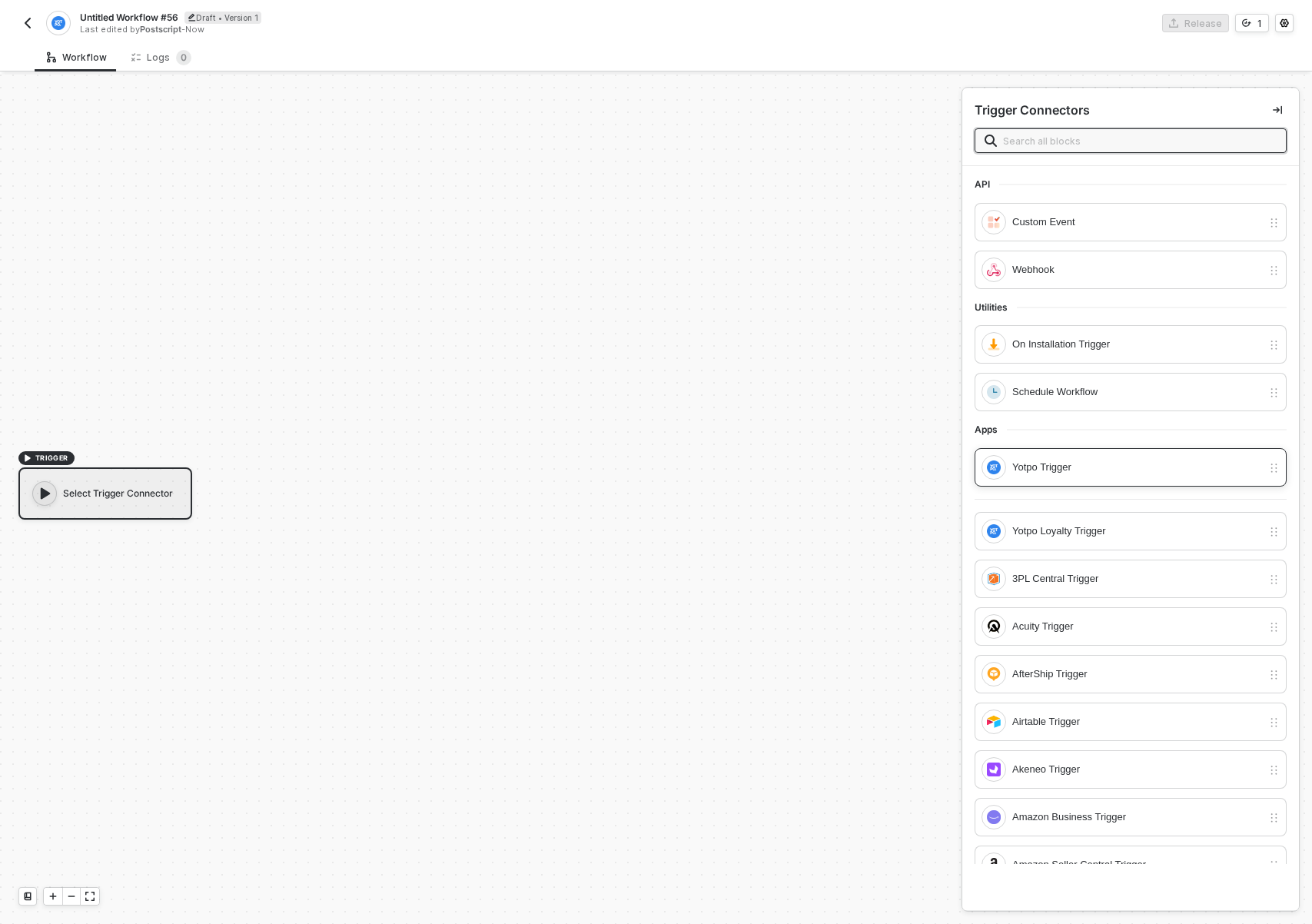
click at [1172, 469] on div "Yotpo Trigger" at bounding box center [1137, 467] width 249 height 17
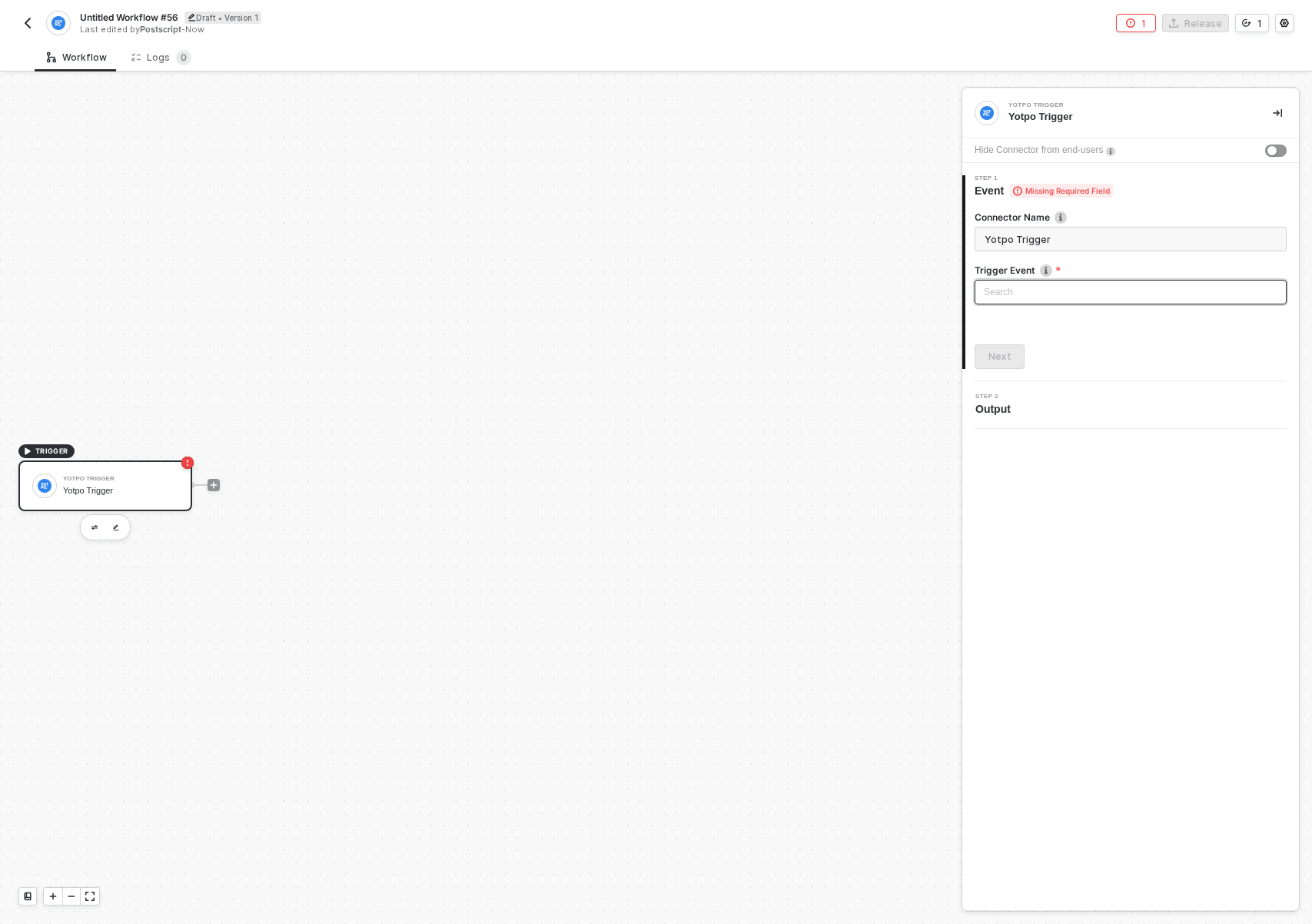
click at [1012, 289] on input "search" at bounding box center [1130, 292] width 294 height 23
click at [1026, 324] on div "Review Created" at bounding box center [1130, 323] width 287 height 17
type input "Trigger workflow when review created"
click at [411, 638] on div "TRIGGER Yotpo Trigger Trigger workflow when review created" at bounding box center [477, 484] width 953 height 877
click at [1054, 289] on span "Review Created" at bounding box center [1133, 292] width 287 height 23
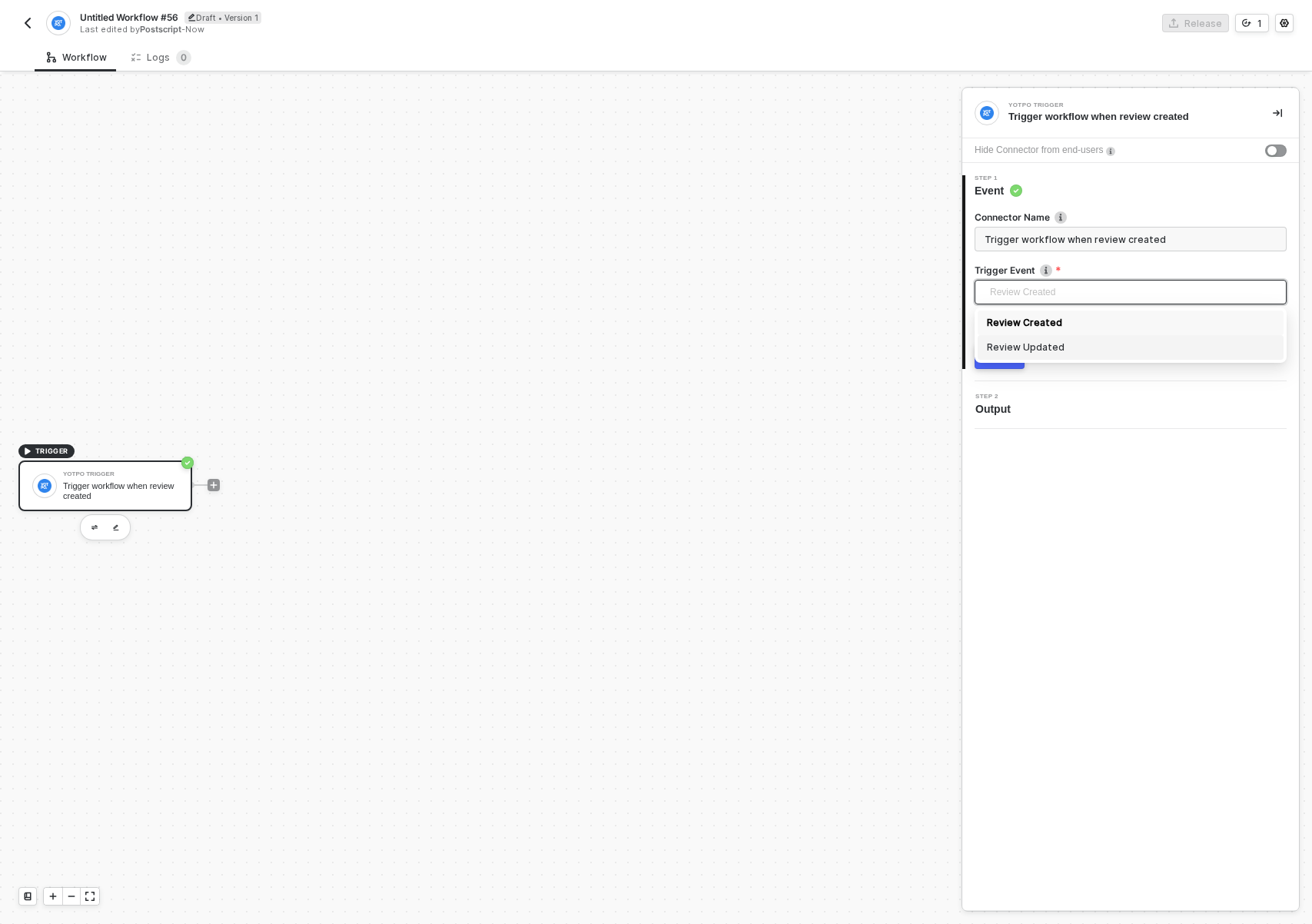
click at [707, 423] on div "TRIGGER Yotpo Trigger Trigger workflow when review created" at bounding box center [477, 484] width 953 height 877
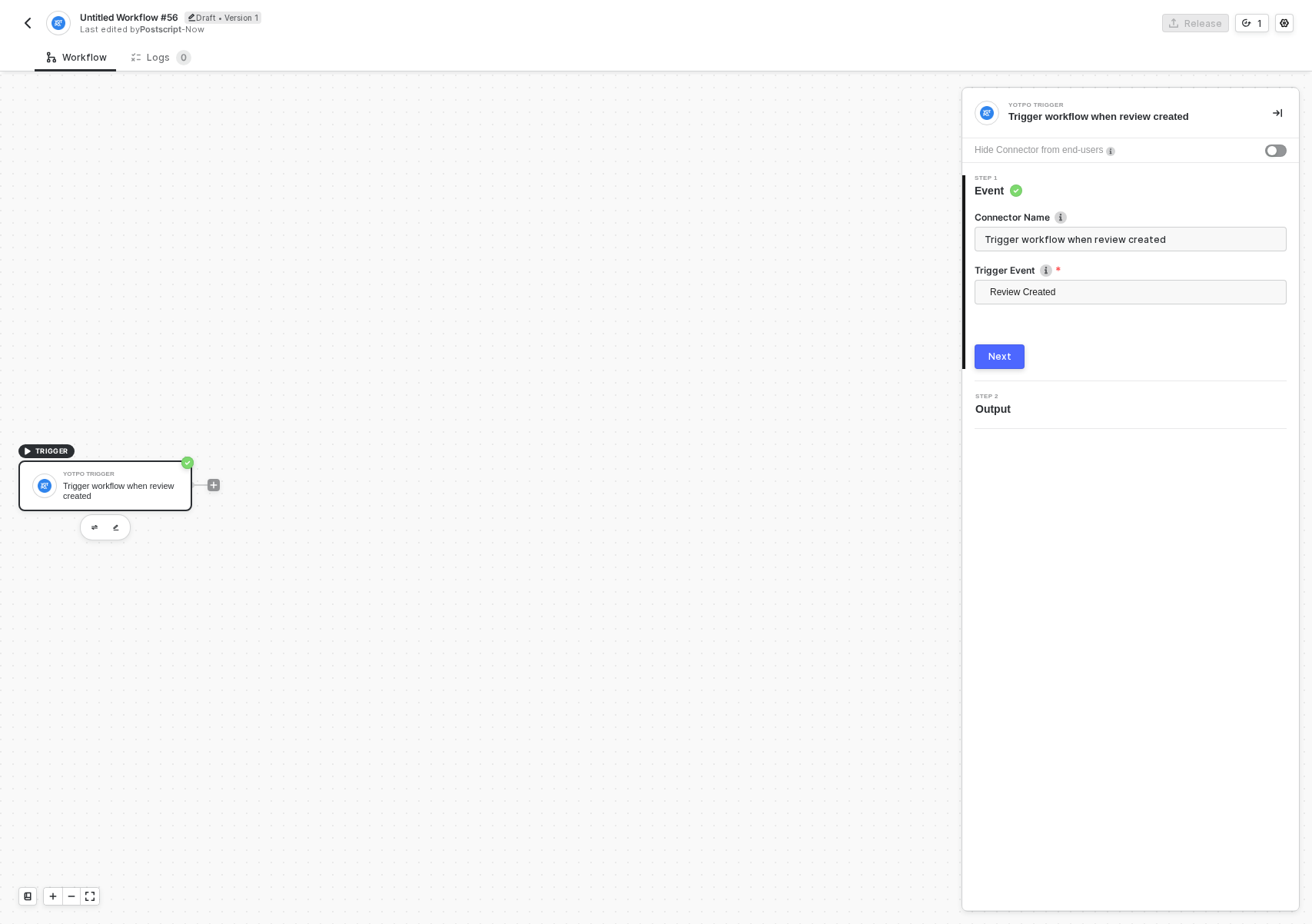
drag, startPoint x: 220, startPoint y: 485, endPoint x: 274, endPoint y: 469, distance: 56.3
click at [353, 433] on div "TRIGGER Yotpo Trigger Trigger workflow when review created" at bounding box center [477, 484] width 953 height 877
drag, startPoint x: 214, startPoint y: 483, endPoint x: 582, endPoint y: 345, distance: 393.0
click at [588, 341] on div "TRIGGER Yotpo Trigger Trigger workflow when review created" at bounding box center [477, 484] width 953 height 877
click at [997, 355] on div "Next" at bounding box center [1000, 356] width 23 height 12
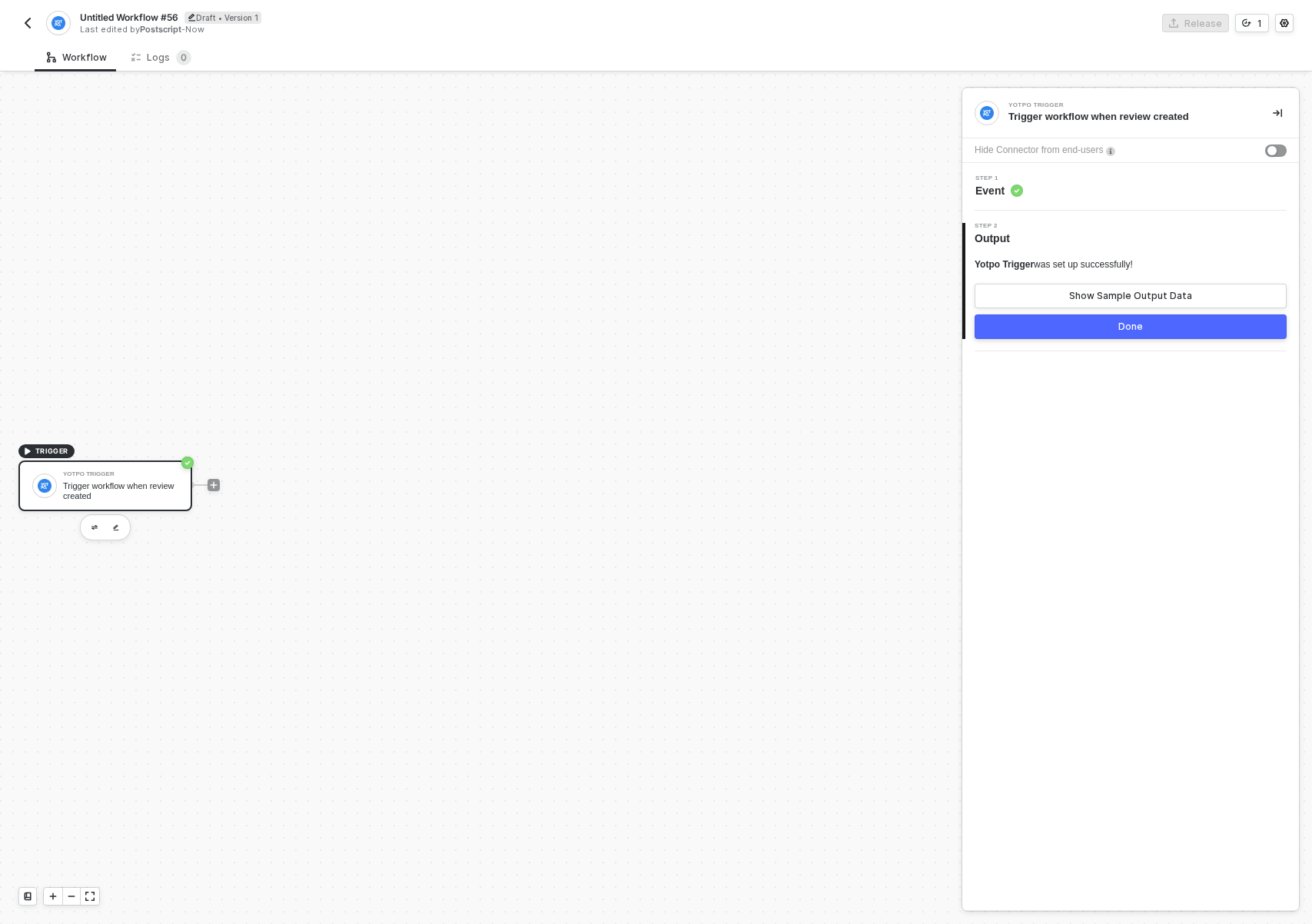
drag, startPoint x: 374, startPoint y: 477, endPoint x: 377, endPoint y: 486, distance: 9.5
click at [385, 478] on div "TRIGGER Yotpo Trigger Trigger workflow when review created" at bounding box center [477, 484] width 953 height 877
drag, startPoint x: 296, startPoint y: 519, endPoint x: 372, endPoint y: 529, distance: 76.7
click at [401, 521] on div "TRIGGER Yotpo Trigger Trigger workflow when review created" at bounding box center [477, 484] width 953 height 877
drag, startPoint x: 136, startPoint y: 494, endPoint x: 215, endPoint y: 485, distance: 79.5
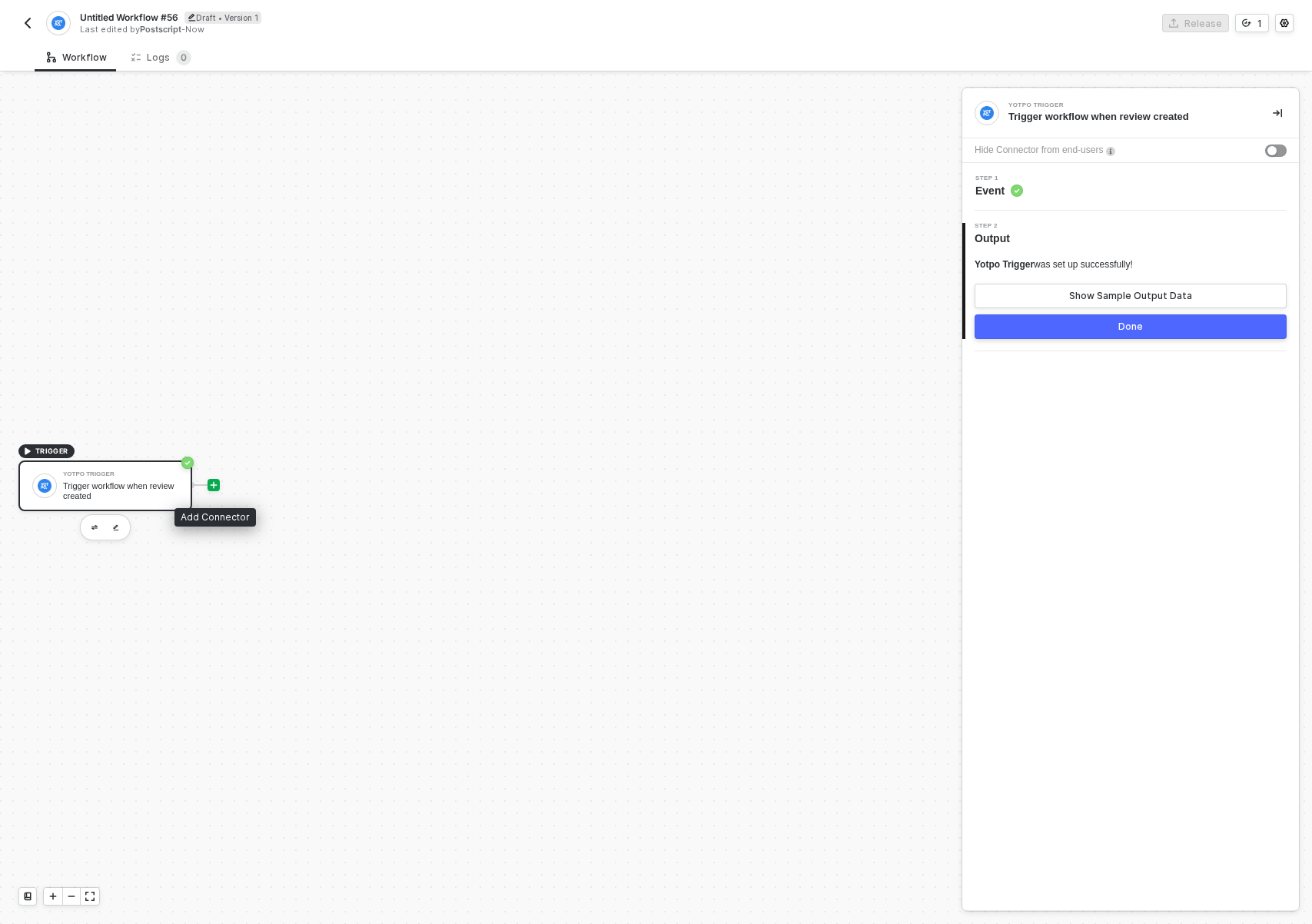
click at [220, 486] on div "TRIGGER Yotpo Trigger Trigger workflow when review created" at bounding box center [477, 484] width 953 height 877
drag, startPoint x: 159, startPoint y: 474, endPoint x: 362, endPoint y: 482, distance: 203.2
click at [358, 482] on div "TRIGGER Yotpo Trigger Trigger workflow when review created" at bounding box center [477, 484] width 953 height 877
click at [362, 482] on div "TRIGGER Yotpo Trigger Trigger workflow when review created" at bounding box center [477, 484] width 953 height 877
